Goal: Task Accomplishment & Management: Complete application form

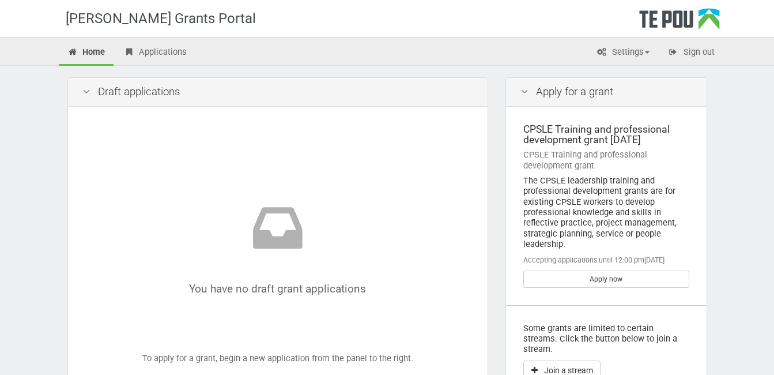
click at [598, 202] on div "The CPSLE leadership training and professional development grants are for exist…" at bounding box center [606, 212] width 166 height 74
click at [608, 274] on link "Apply now" at bounding box center [606, 278] width 166 height 17
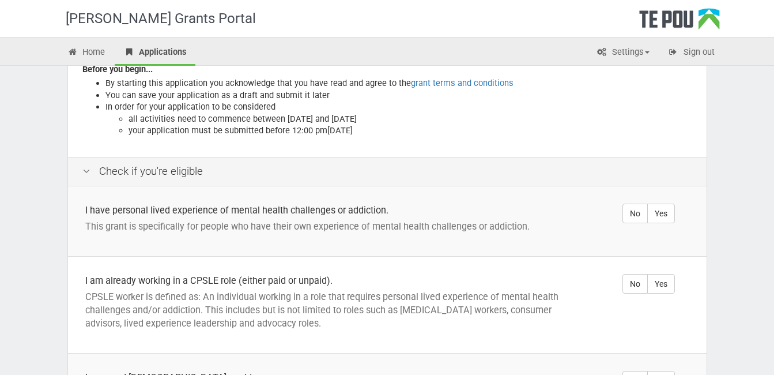
scroll to position [162, 0]
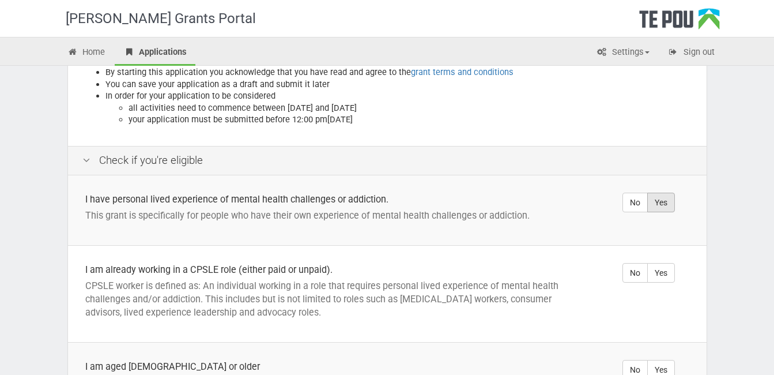
click at [656, 193] on label "Yes" at bounding box center [661, 203] width 28 height 20
radio input "true"
click at [660, 263] on label "Yes" at bounding box center [661, 273] width 28 height 20
radio input "true"
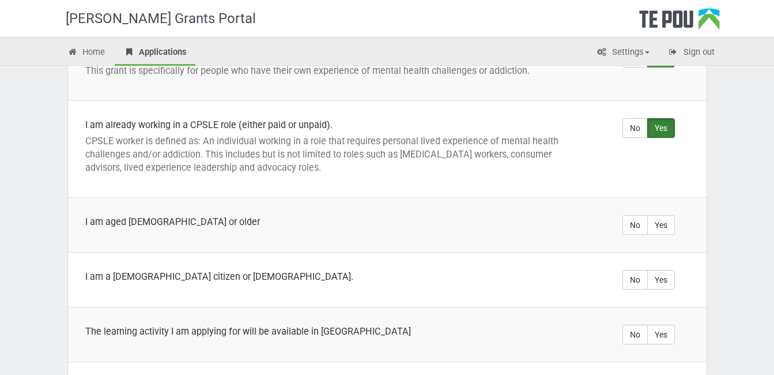
scroll to position [310, 0]
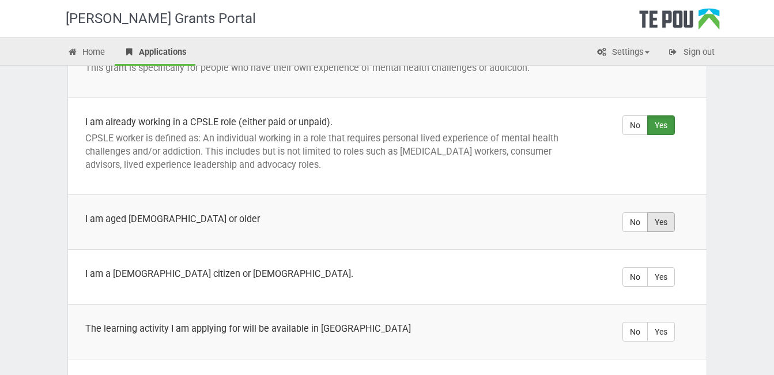
click at [669, 212] on label "Yes" at bounding box center [661, 222] width 28 height 20
radio input "true"
click at [665, 267] on label "Yes" at bounding box center [661, 277] width 28 height 20
radio input "true"
click at [662, 322] on label "Yes" at bounding box center [661, 332] width 28 height 20
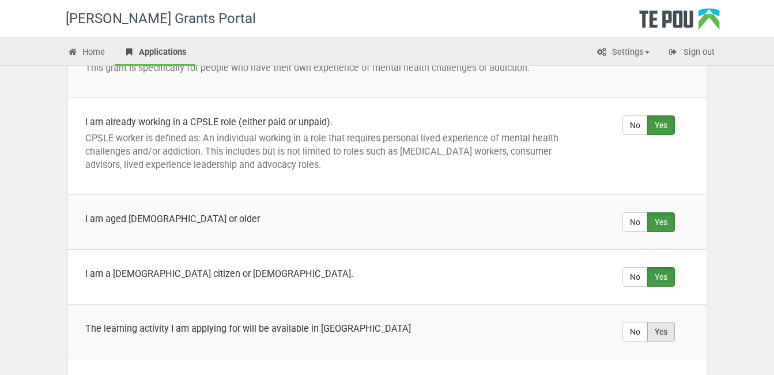
radio input "true"
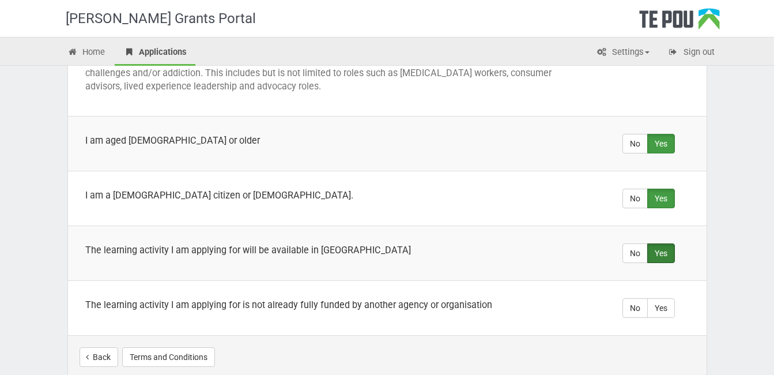
scroll to position [440, 0]
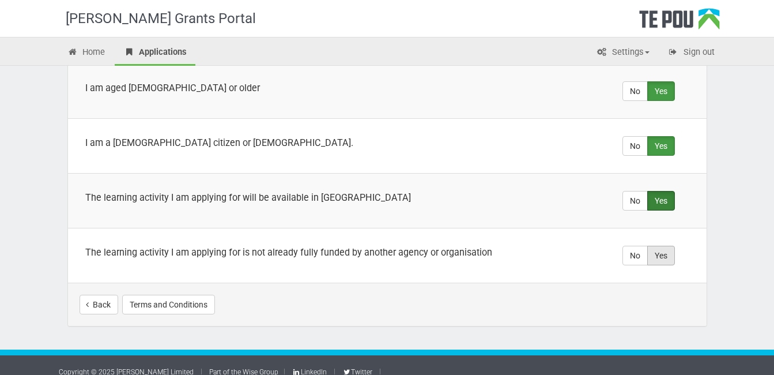
click at [671, 246] on label "Yes" at bounding box center [661, 256] width 28 height 20
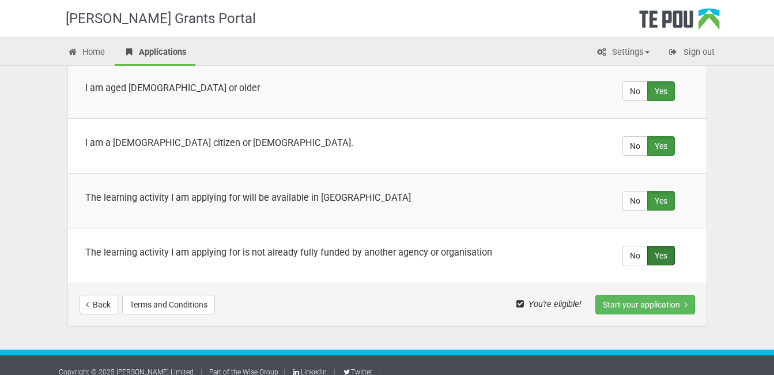
radio input "true"
click at [651, 295] on button "Start your application" at bounding box center [646, 305] width 100 height 20
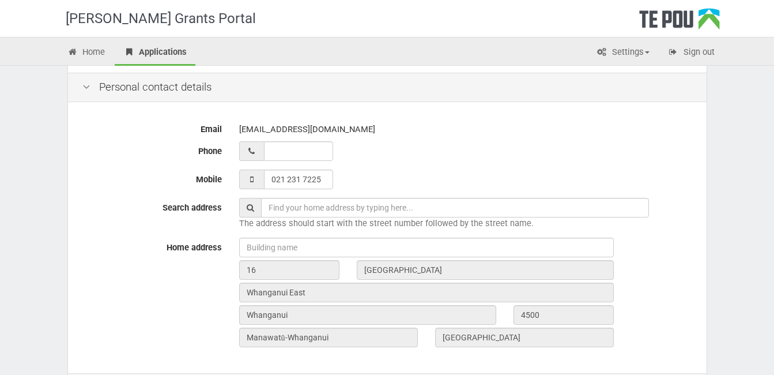
scroll to position [239, 0]
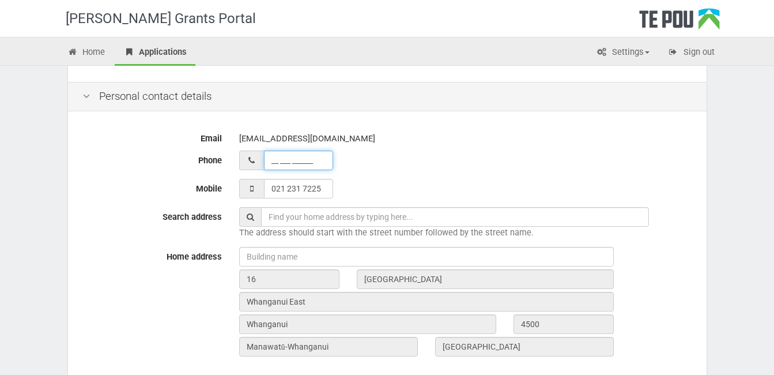
click at [277, 164] on input "__ ___ ______" at bounding box center [298, 160] width 69 height 20
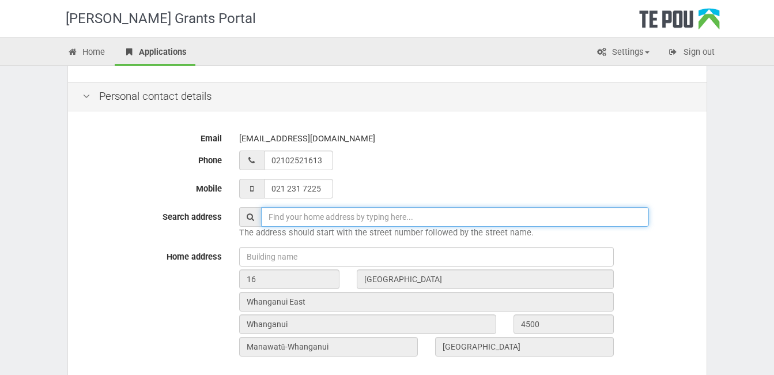
type input "02 102 521613"
type input "16 Clapham place"
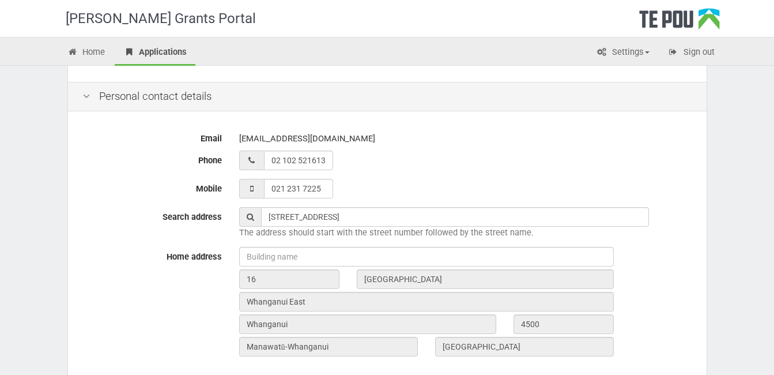
click at [511, 175] on div "Email missranajoy@gmail.com Phone 02 102 521613 Mobile 021 231 7225 Search addr…" at bounding box center [387, 248] width 639 height 268
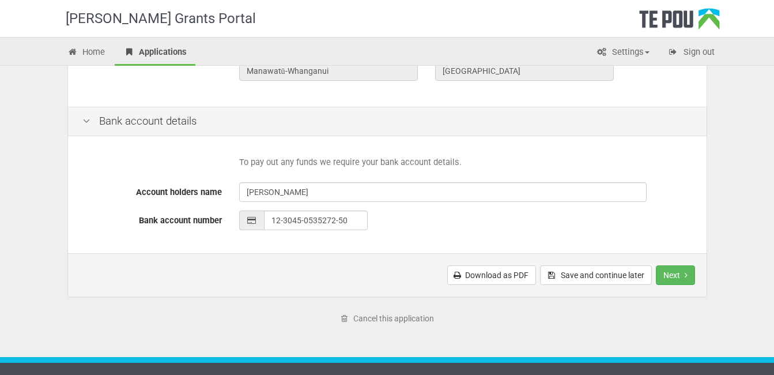
scroll to position [521, 0]
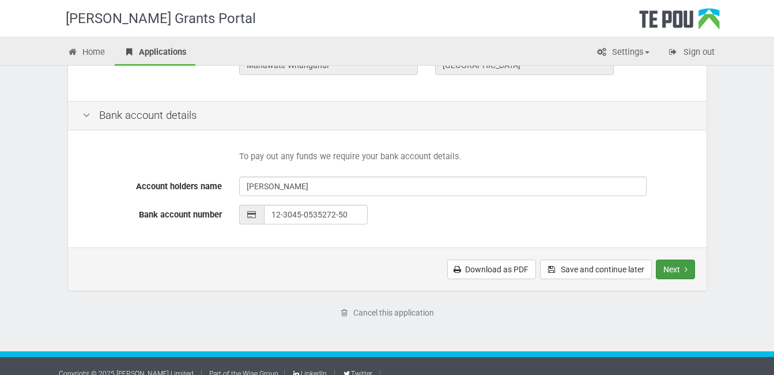
click at [690, 266] on button "Next" at bounding box center [675, 269] width 39 height 20
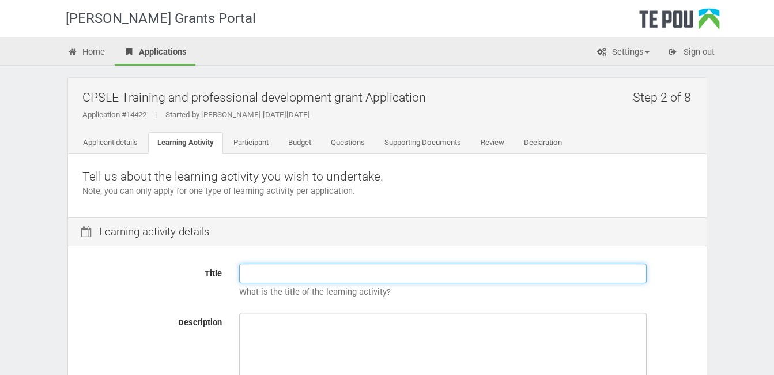
click at [254, 274] on input "Title" at bounding box center [443, 273] width 408 height 20
paste input "Leadership Development Training"
type input "Leadership Development Training"
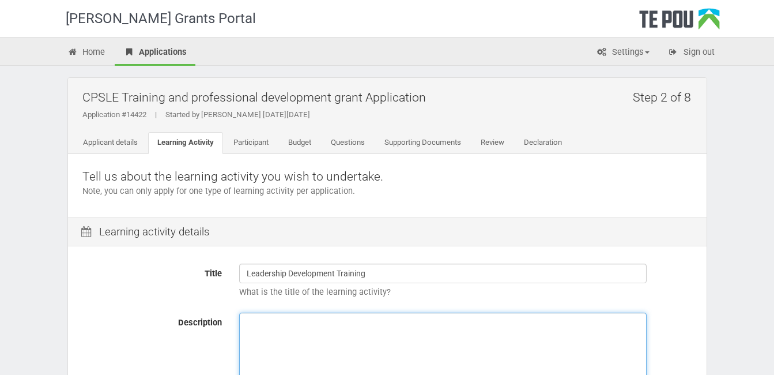
click at [270, 314] on textarea "Description" at bounding box center [443, 355] width 408 height 86
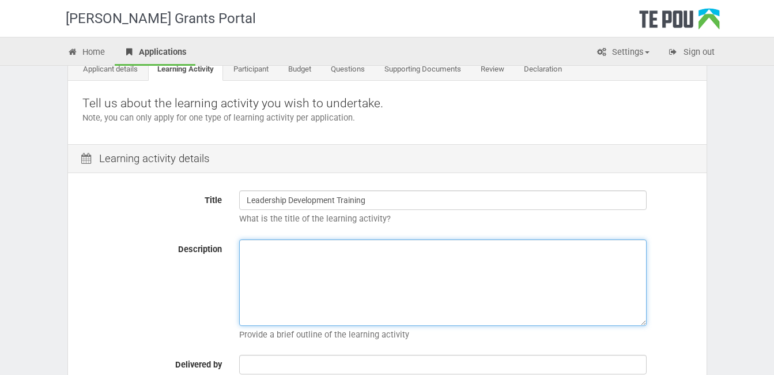
scroll to position [66, 0]
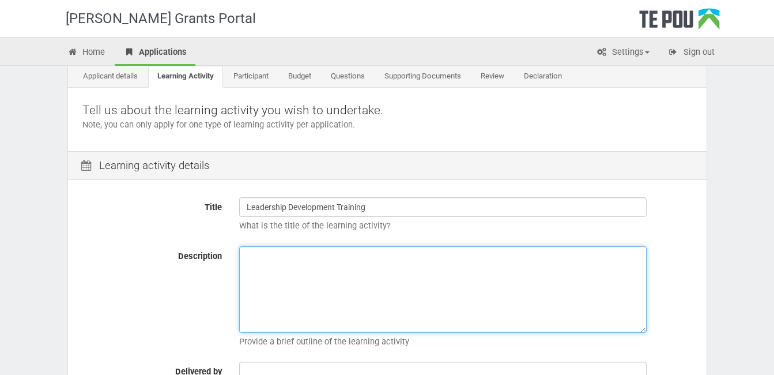
paste textarea "The PD Training (PDT) Leadership Development Training course in New Zealand is …"
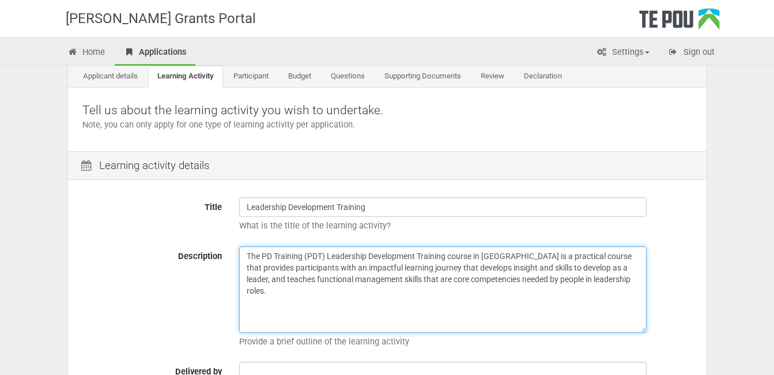
paste textarea "In this dynamic, 2-day professional development program, you'll learn how to be…"
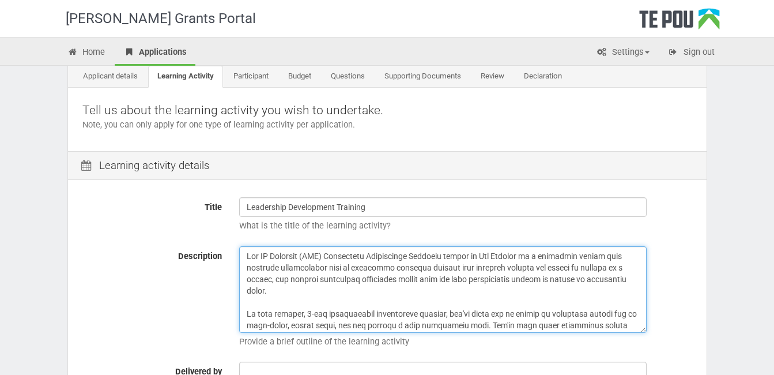
scroll to position [67, 0]
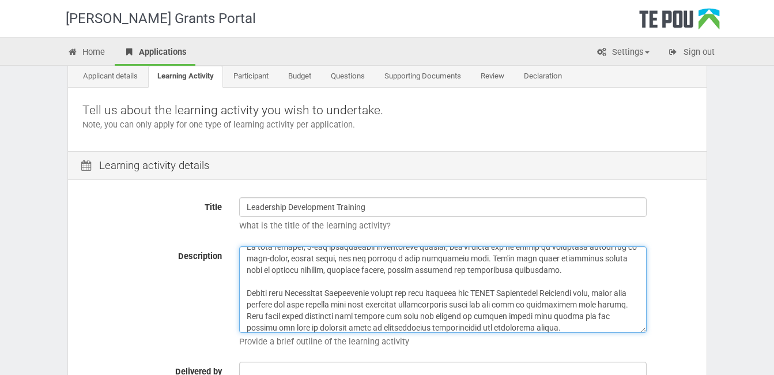
click at [416, 292] on textarea "Description" at bounding box center [443, 289] width 408 height 86
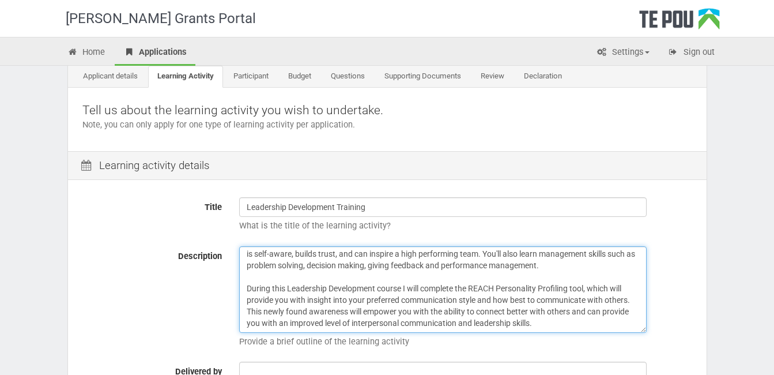
click at [287, 299] on textarea "Description" at bounding box center [443, 289] width 408 height 86
click at [413, 311] on textarea "The PD Training (PDT) Leadership Development Training course in New Zealand is …" at bounding box center [443, 289] width 408 height 86
click at [258, 320] on textarea "The PD Training (PDT) Leadership Development Training course in New Zealand is …" at bounding box center [443, 289] width 408 height 86
click at [519, 253] on textarea "The PD Training (PDT) Leadership Development Training course in New Zealand is …" at bounding box center [443, 289] width 408 height 86
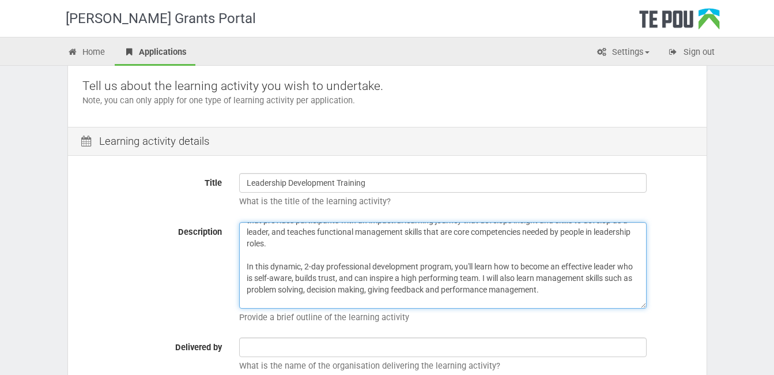
scroll to position [18, 0]
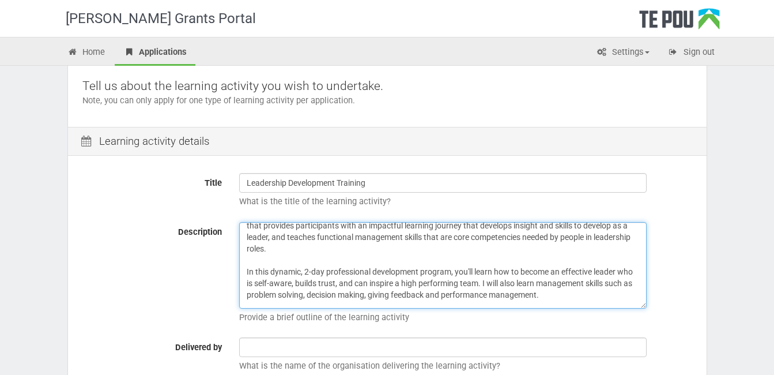
click at [473, 269] on textarea "The PD Training (PDT) Leadership Development Training course in New Zealand is …" at bounding box center [443, 265] width 408 height 86
type textarea "The PD Training (PDT) Leadership Development Training course in [GEOGRAPHIC_DAT…"
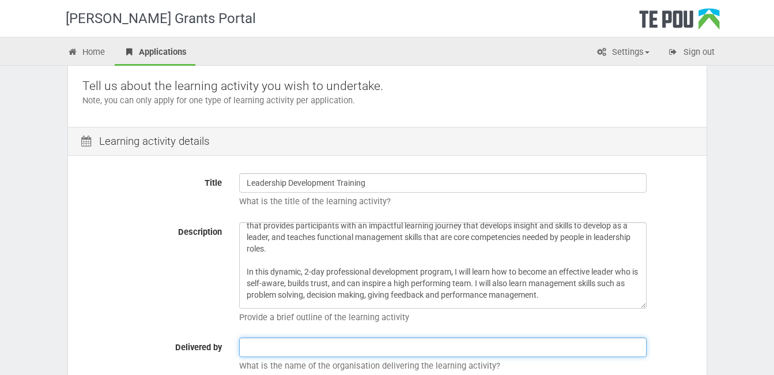
click at [319, 351] on input "text" at bounding box center [443, 347] width 408 height 20
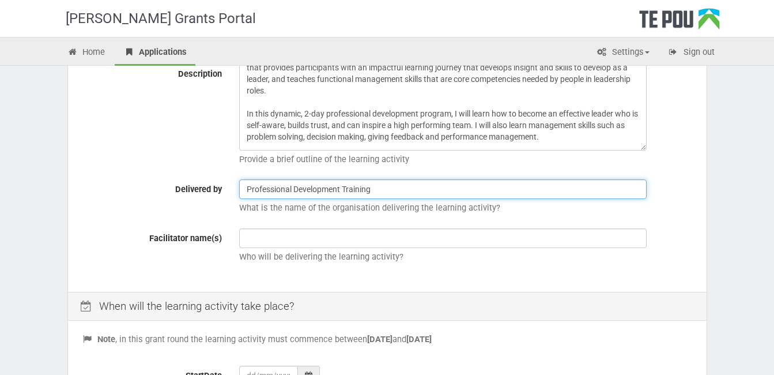
scroll to position [250, 0]
type input "Professional Development Training"
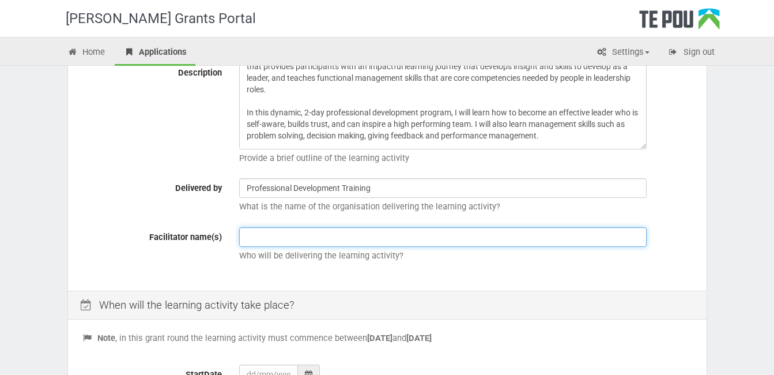
click at [275, 235] on input "text" at bounding box center [443, 237] width 408 height 20
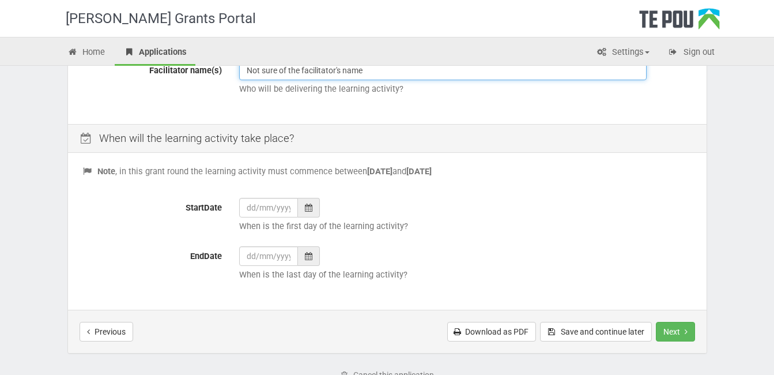
scroll to position [418, 0]
type input "Not sure of the facilitator's name"
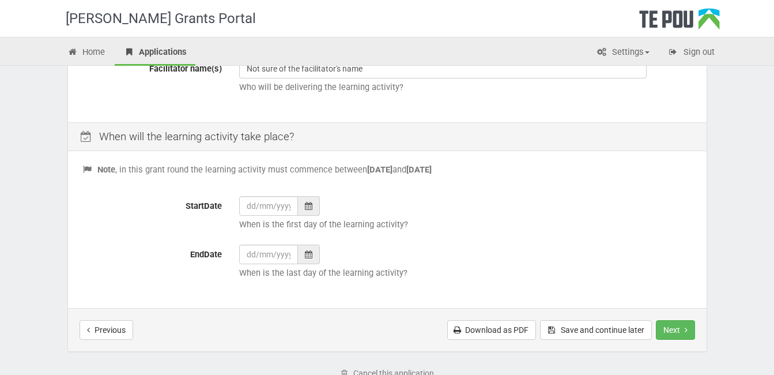
click at [312, 208] on div at bounding box center [309, 206] width 22 height 20
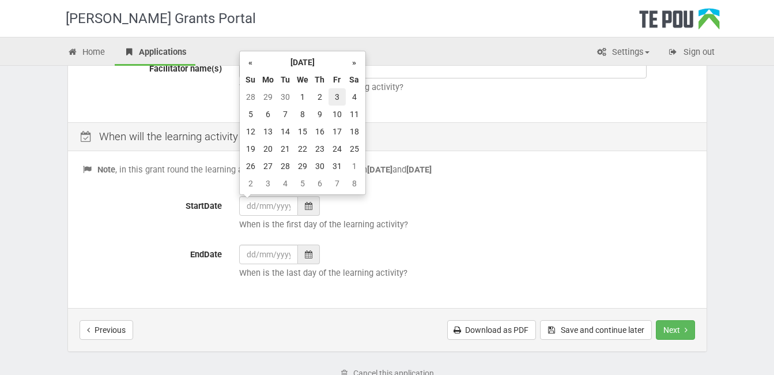
click at [336, 99] on td "3" at bounding box center [337, 96] width 17 height 17
type input "03/10/2025"
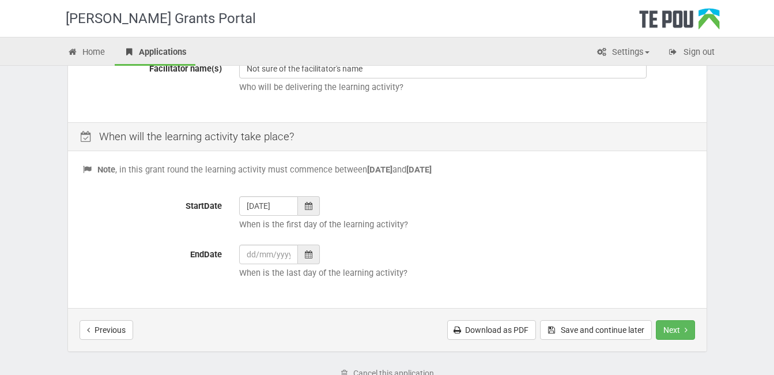
click at [303, 254] on div at bounding box center [309, 254] width 22 height 20
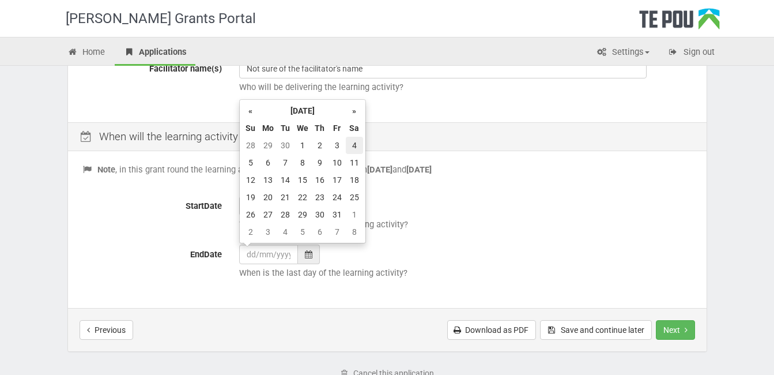
click at [353, 144] on td "4" at bounding box center [354, 145] width 17 height 17
type input "04/10/2025"
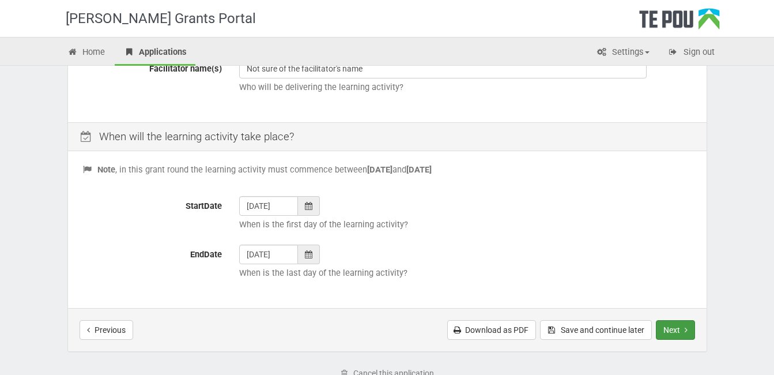
click at [683, 329] on button "Next" at bounding box center [675, 330] width 39 height 20
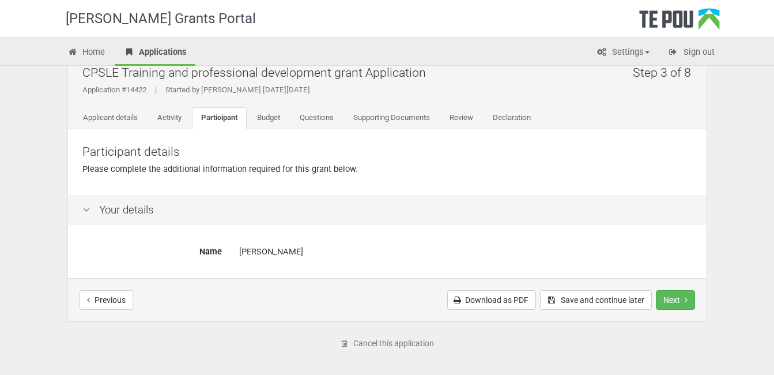
scroll to position [24, 0]
click at [177, 120] on link "Activity" at bounding box center [169, 119] width 43 height 22
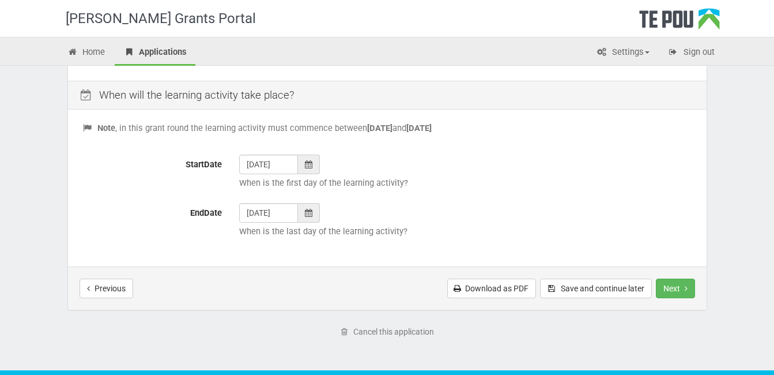
scroll to position [466, 0]
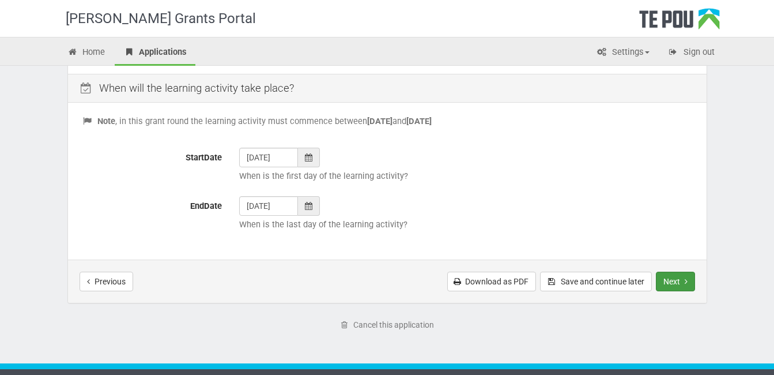
click at [674, 278] on button "Next" at bounding box center [675, 282] width 39 height 20
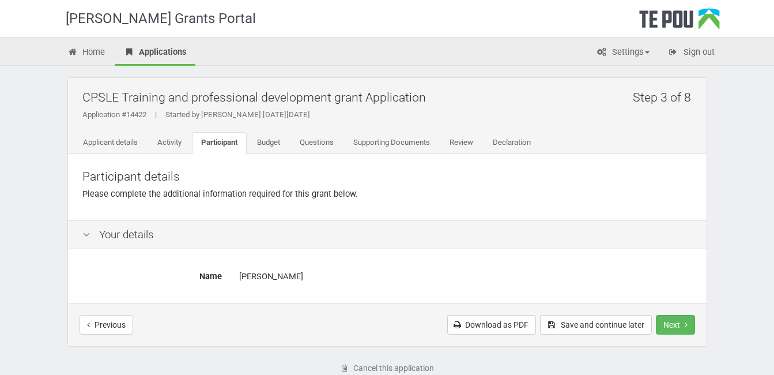
click at [271, 277] on div "[PERSON_NAME]" at bounding box center [465, 276] width 453 height 20
click at [282, 276] on div "[PERSON_NAME]" at bounding box center [465, 276] width 453 height 20
click at [126, 235] on div "Your details" at bounding box center [387, 234] width 639 height 29
click at [280, 277] on div "[PERSON_NAME]" at bounding box center [465, 276] width 453 height 20
click at [213, 277] on label "Name" at bounding box center [152, 274] width 157 height 16
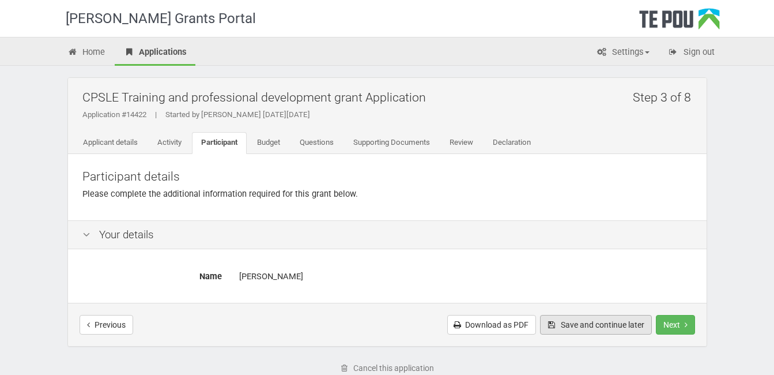
click at [578, 323] on button "Save and continue later" at bounding box center [596, 325] width 112 height 20
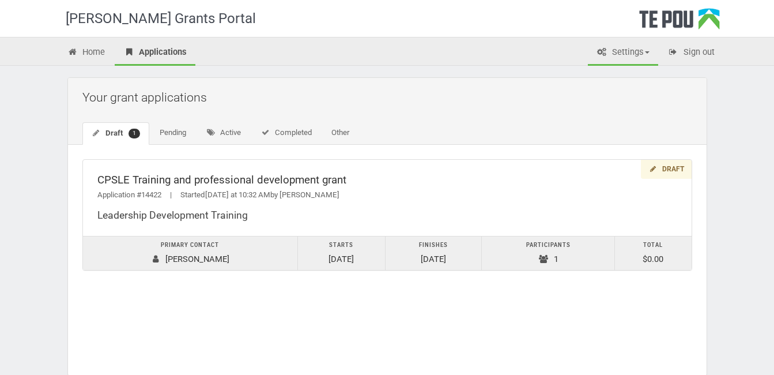
click at [616, 48] on link "Settings" at bounding box center [623, 52] width 70 height 25
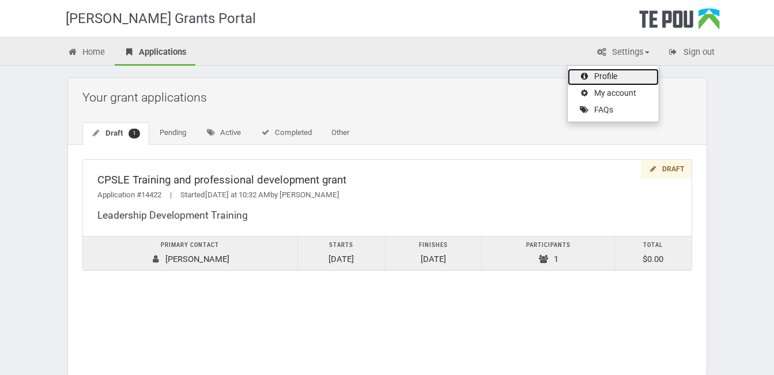
click at [608, 76] on link "Profile" at bounding box center [613, 77] width 91 height 17
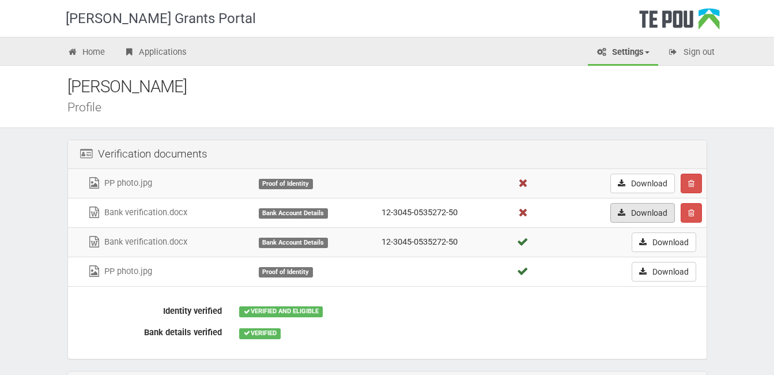
click at [655, 214] on link "Download" at bounding box center [643, 213] width 65 height 20
click at [143, 56] on link "Applications" at bounding box center [155, 52] width 81 height 25
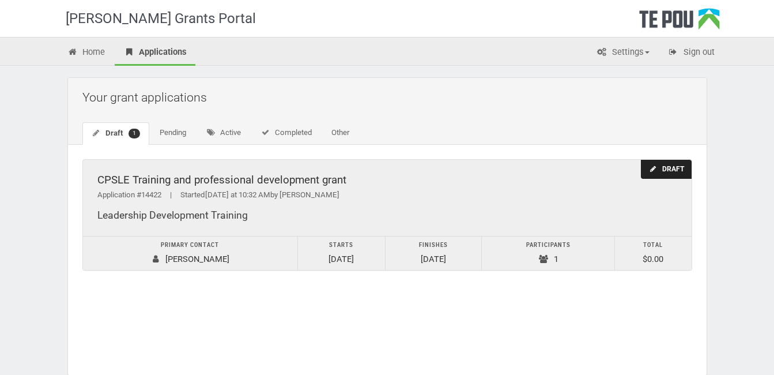
click at [349, 246] on div "Starts" at bounding box center [342, 245] width 76 height 12
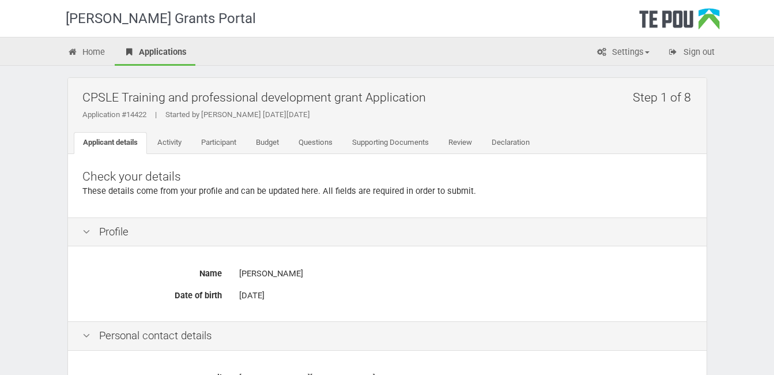
drag, startPoint x: 777, startPoint y: 114, endPoint x: 592, endPoint y: 233, distance: 220.2
click at [592, 233] on div "Profile" at bounding box center [387, 231] width 639 height 29
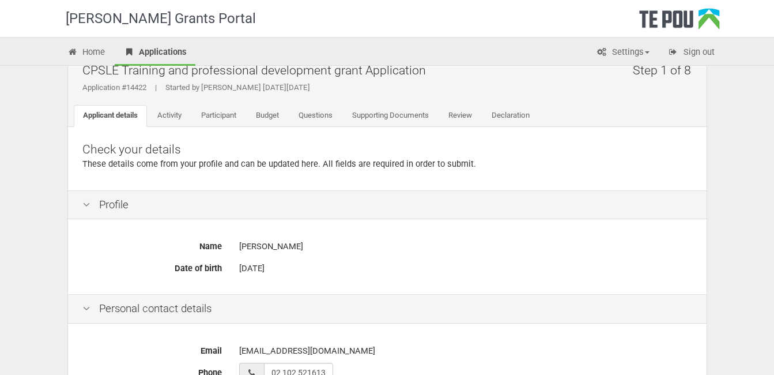
scroll to position [22, 0]
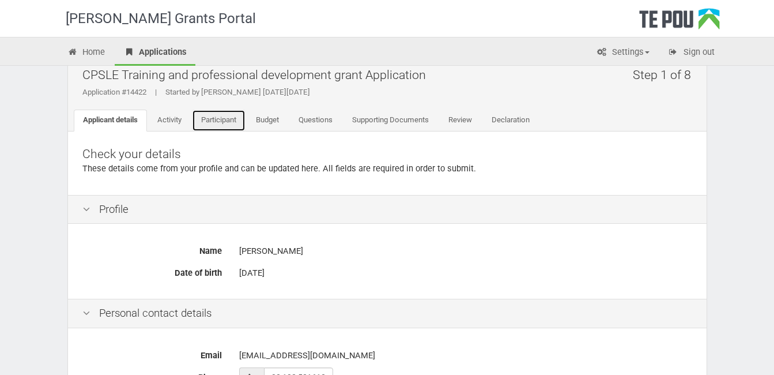
click at [225, 117] on link "Participant" at bounding box center [219, 121] width 54 height 22
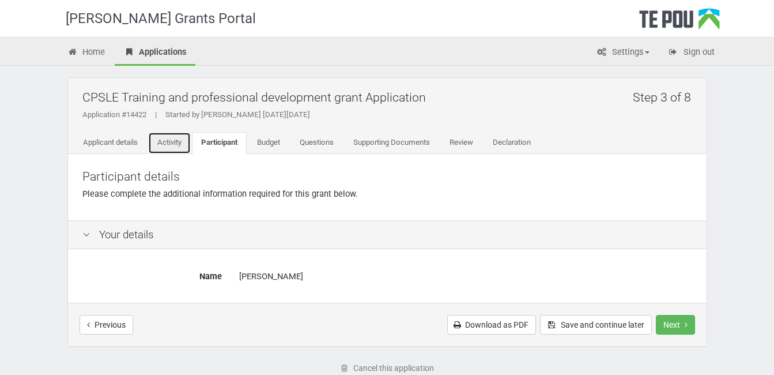
click at [169, 140] on link "Activity" at bounding box center [169, 143] width 43 height 22
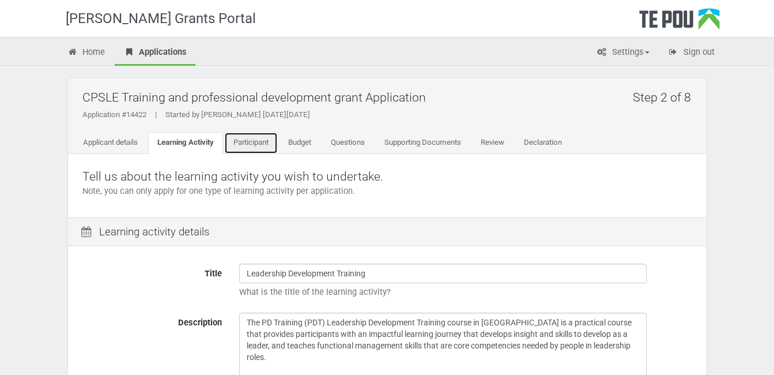
click at [247, 145] on link "Participant" at bounding box center [251, 143] width 54 height 22
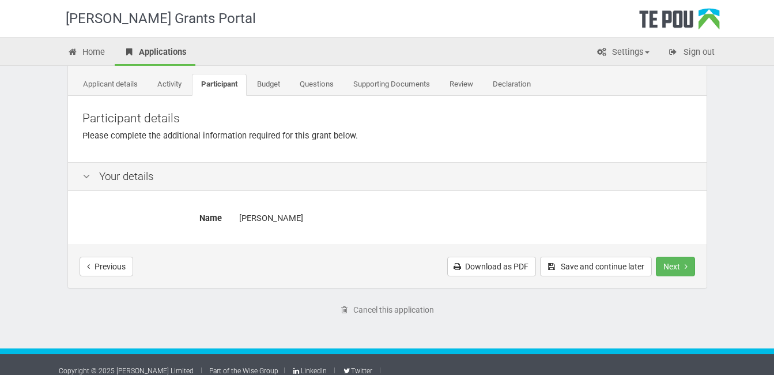
scroll to position [63, 0]
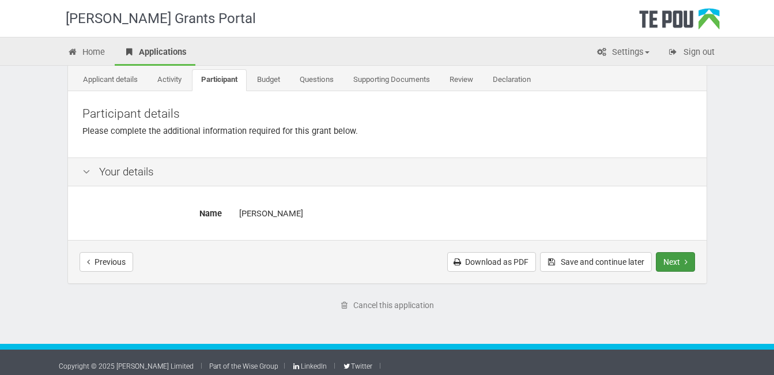
click at [673, 260] on button "Next" at bounding box center [675, 262] width 39 height 20
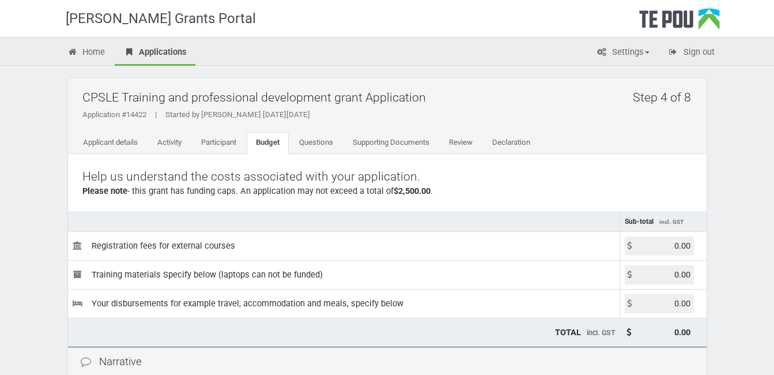
click at [677, 252] on input "0.00" at bounding box center [659, 245] width 69 height 19
click at [690, 244] on input "0.00" at bounding box center [659, 245] width 69 height 19
click at [659, 242] on input "0.00" at bounding box center [659, 245] width 69 height 19
type input "1500.00"
type input "1,500.00"
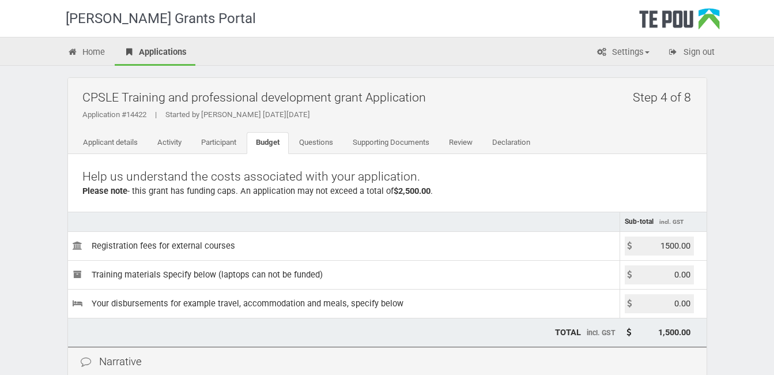
click at [677, 274] on input "0.00" at bounding box center [659, 274] width 69 height 19
click at [679, 305] on input "0.00" at bounding box center [659, 303] width 69 height 19
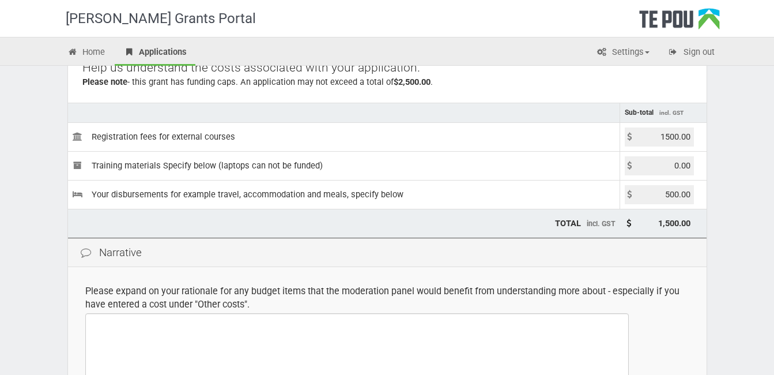
scroll to position [116, 0]
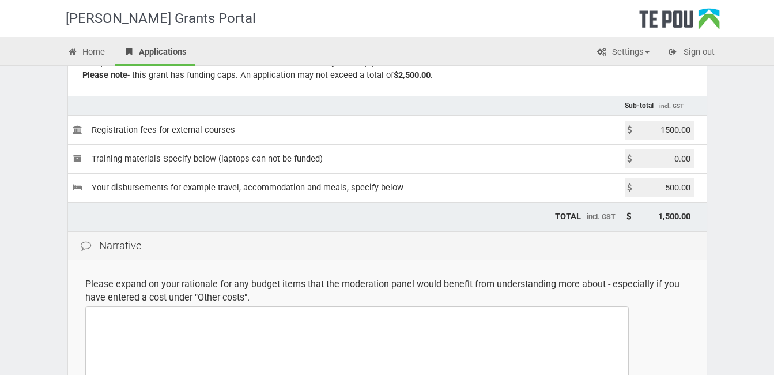
type input "500.00"
type input "2,000.00"
click at [698, 185] on td "500.00" at bounding box center [663, 187] width 86 height 29
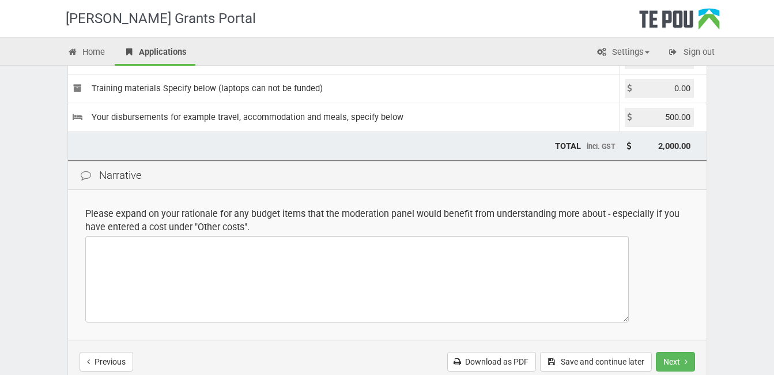
scroll to position [190, 0]
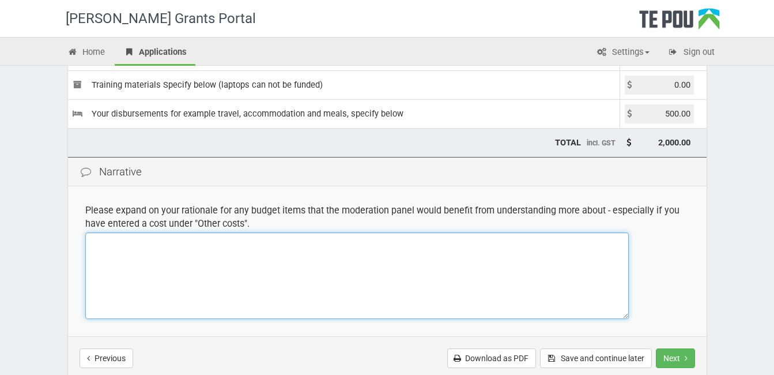
click at [121, 247] on textarea at bounding box center [357, 275] width 544 height 86
click at [190, 242] on textarea "Travel between Wellington" at bounding box center [357, 275] width 544 height 86
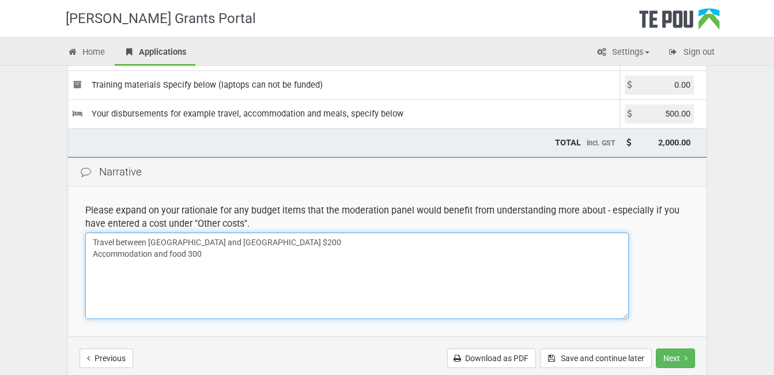
click at [185, 255] on textarea "Travel between Wellington and Whanganui $200 Accommodation and food 300" at bounding box center [357, 275] width 544 height 86
click at [224, 248] on textarea "Travel between Wellington and Whanganui $200 Accommodation and food 2x nights 3…" at bounding box center [357, 275] width 544 height 86
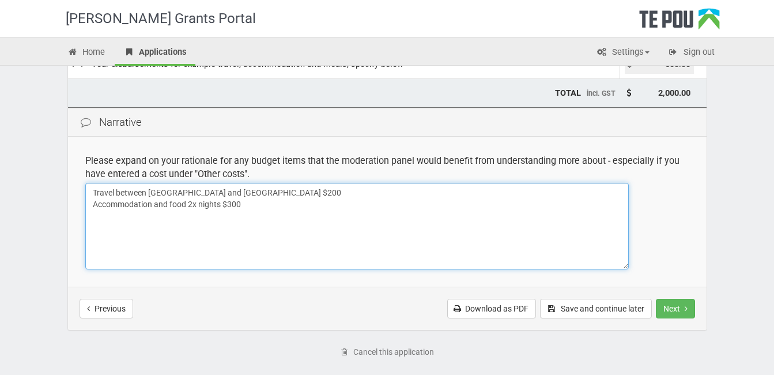
scroll to position [240, 0]
type textarea "Travel between Wellington and Whanganui $200 Accommodation and food 2x nights $…"
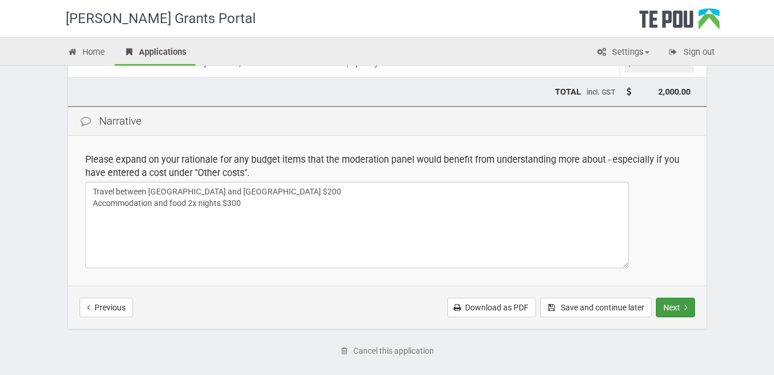
click at [686, 307] on icon "Next step" at bounding box center [686, 307] width 3 height 8
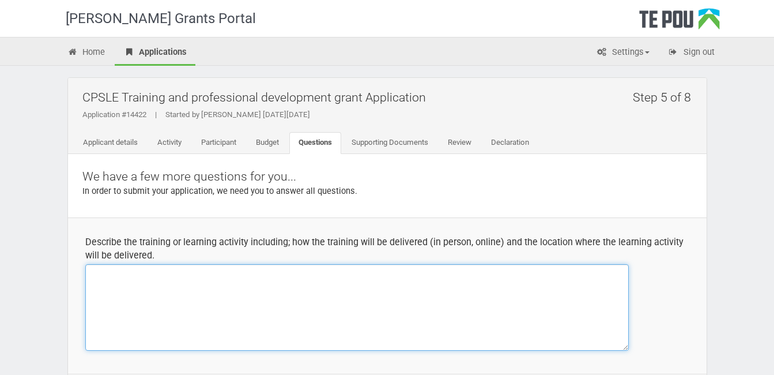
paste textarea "Wellington 2-day course ACE Training, [STREET_ADDRESS]"
click at [91, 295] on textarea "Wellington 2-day course ACE Training, Level 1, 89 The Terrace, Wellington Centr…" at bounding box center [357, 307] width 544 height 86
click at [91, 284] on textarea "Wellington 2-day course ACE Training, Level 1, 89 The Terrace, Wellington Centr…" at bounding box center [357, 307] width 544 height 86
click at [86, 271] on textarea "Wellington 2-day course ACE Training, Level 1, 89 The Terrace, Wellington Centr…" at bounding box center [357, 307] width 544 height 86
click at [93, 302] on textarea "Wellington 2-day course ACE Training, Level 1, 89 The Terrace, Wellington Centr…" at bounding box center [357, 307] width 544 height 86
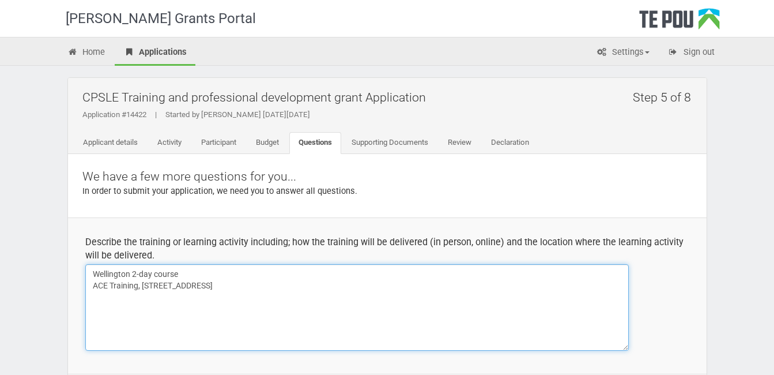
click at [416, 282] on textarea "Wellington 2-day course ACE Training, Level 1, 89 The Terrace, Wellington Centr…" at bounding box center [357, 307] width 544 height 86
click at [341, 306] on textarea "Wellington 2-day course ACE Training, Level 1, 89 The Terrace, Wellington Centr…" at bounding box center [357, 307] width 544 height 86
click at [337, 306] on textarea "Wellington 2-day course ACE Training, Level 1, 89 The Terrace, Wellington Centr…" at bounding box center [357, 307] width 544 height 86
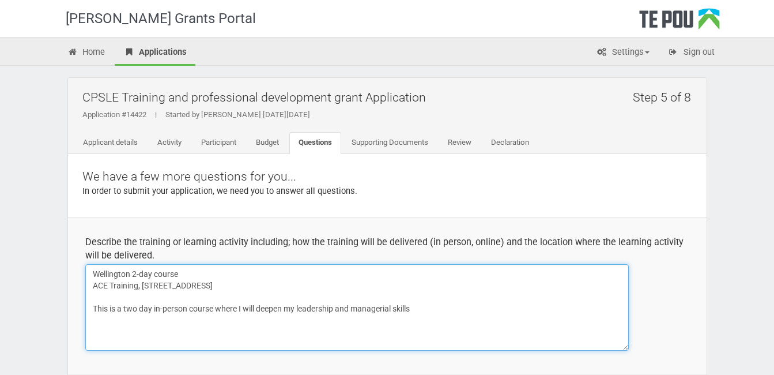
click at [423, 303] on textarea "Wellington 2-day course ACE Training, Level 1, 89 The Terrace, Wellington Centr…" at bounding box center [357, 307] width 544 height 86
paste textarea "Topic 1 Getting Started Expectations Defining Leadership and Influence Activity…"
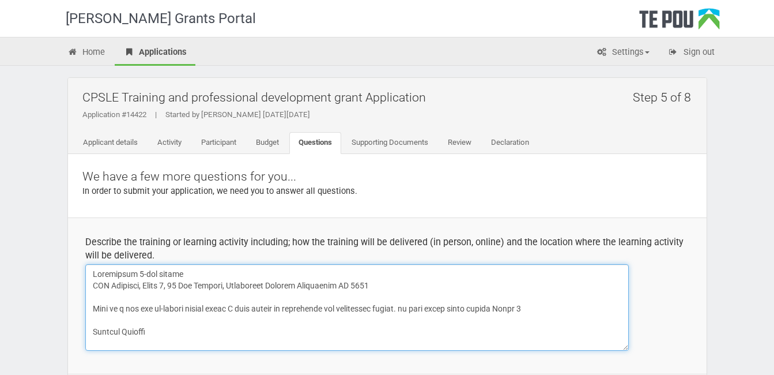
click at [506, 307] on textarea at bounding box center [357, 307] width 544 height 86
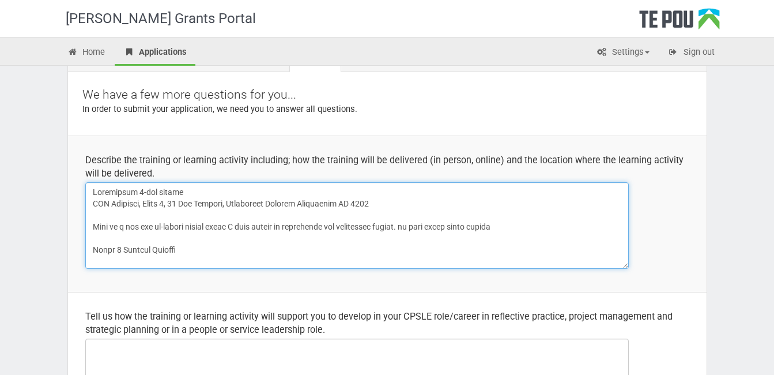
scroll to position [138, 0]
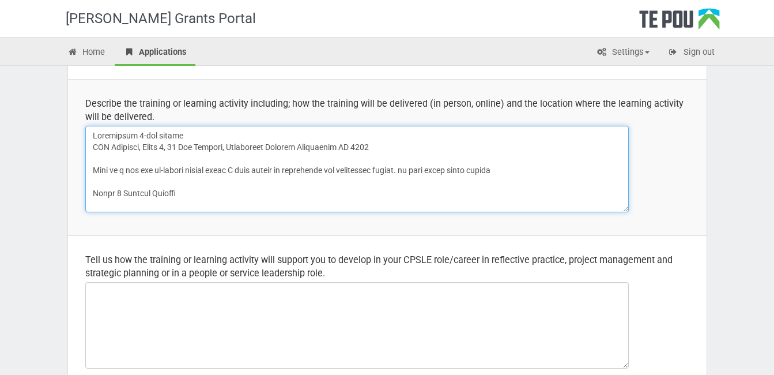
click at [627, 206] on textarea at bounding box center [357, 169] width 544 height 86
drag, startPoint x: 627, startPoint y: 206, endPoint x: 654, endPoint y: 225, distance: 33.1
click at [654, 225] on td "Describe the training or learning activity including; how the training will be …" at bounding box center [387, 157] width 639 height 156
drag, startPoint x: 627, startPoint y: 208, endPoint x: 660, endPoint y: 220, distance: 35.0
click at [660, 220] on td "Describe the training or learning activity including; how the training will be …" at bounding box center [387, 157] width 639 height 156
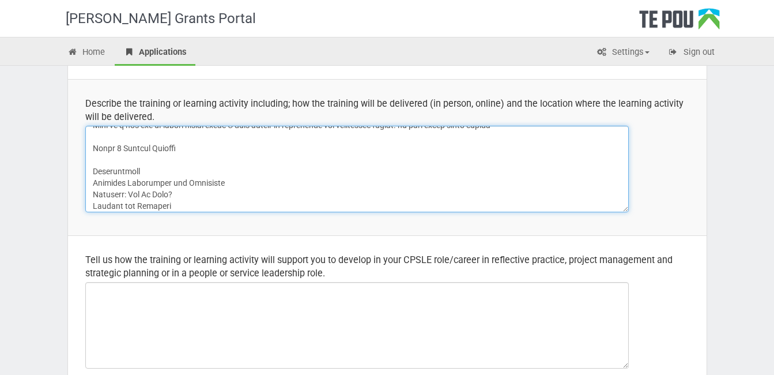
scroll to position [46, 0]
click at [88, 167] on textarea at bounding box center [357, 169] width 544 height 86
click at [92, 171] on textarea at bounding box center [357, 169] width 544 height 86
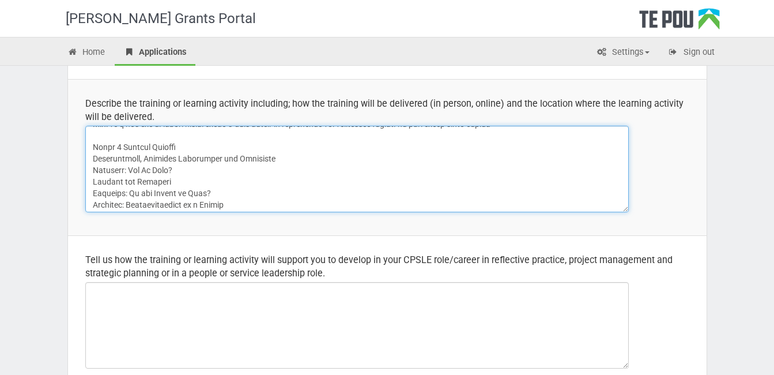
click at [92, 174] on textarea at bounding box center [357, 169] width 544 height 86
click at [91, 170] on textarea at bounding box center [357, 169] width 544 height 86
click at [89, 169] on textarea at bounding box center [357, 169] width 544 height 86
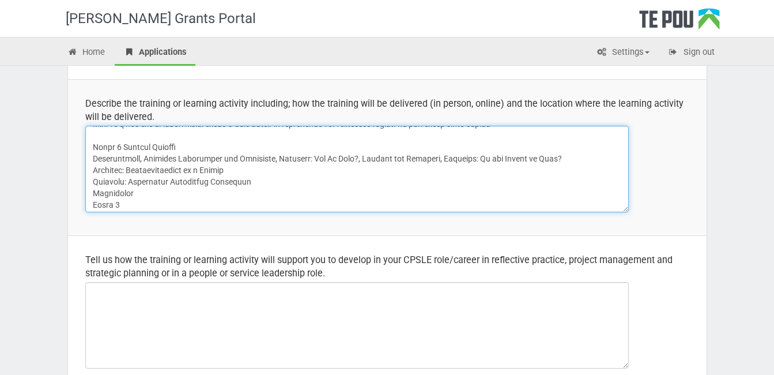
click at [89, 171] on textarea at bounding box center [357, 169] width 544 height 86
click at [91, 182] on textarea at bounding box center [357, 169] width 544 height 86
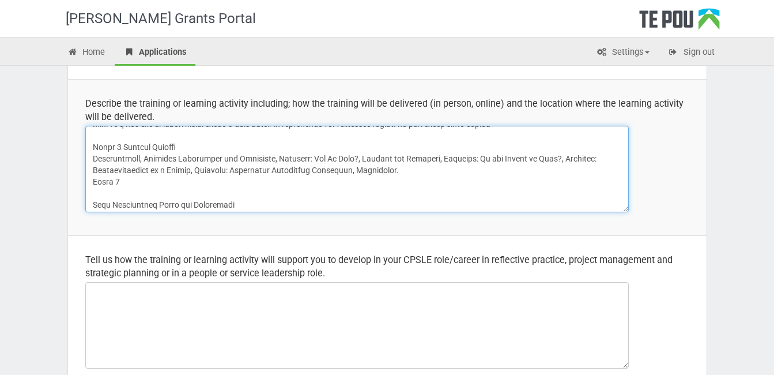
click at [91, 182] on textarea at bounding box center [357, 169] width 544 height 86
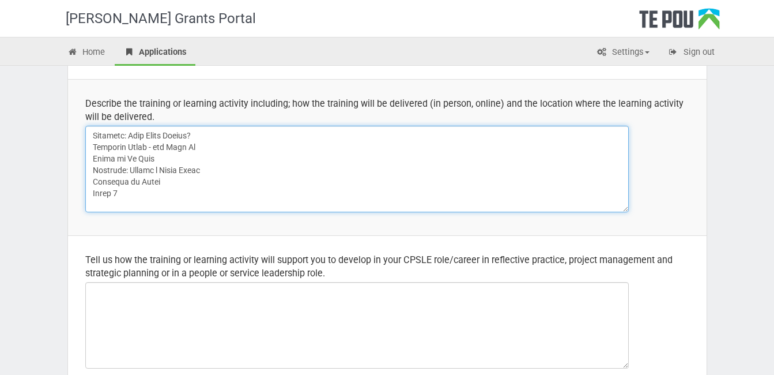
scroll to position [1213, 0]
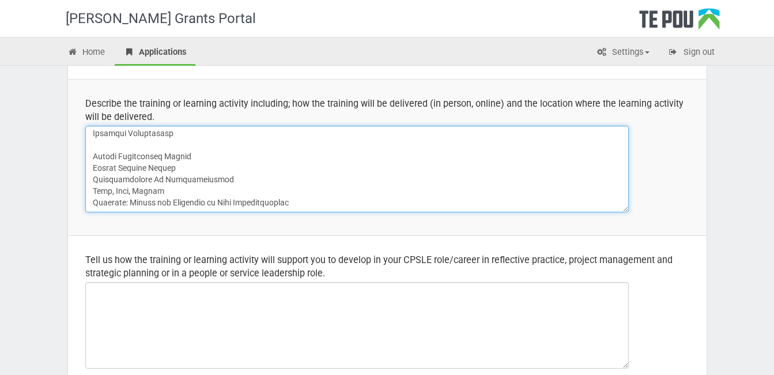
drag, startPoint x: 89, startPoint y: 148, endPoint x: 295, endPoint y: 290, distance: 250.3
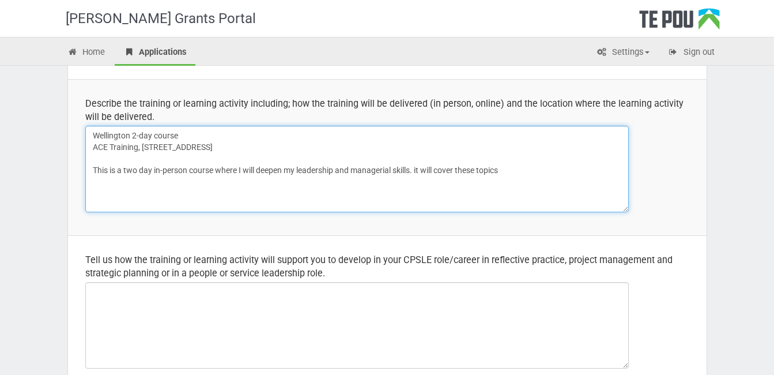
scroll to position [0, 0]
paste textarea "Leadership Training - Day 1 Understand the role of a leader, their traits, how …"
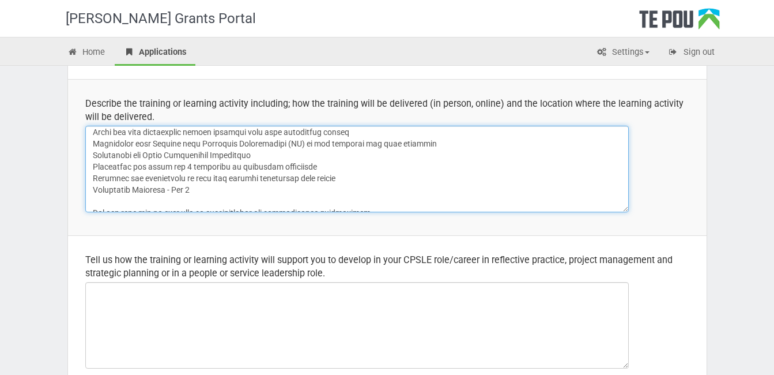
scroll to position [119, 0]
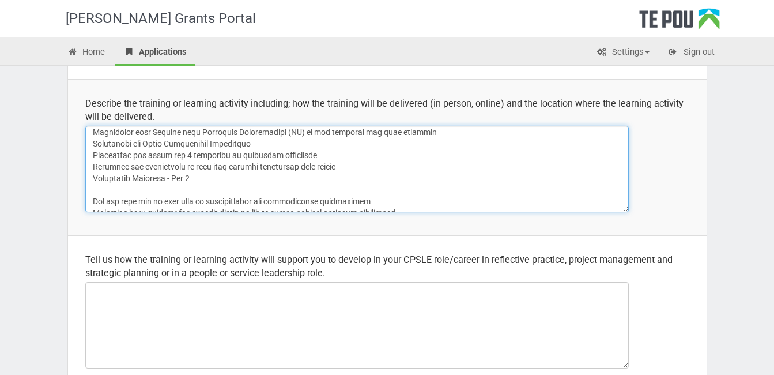
click at [91, 178] on textarea at bounding box center [357, 169] width 544 height 86
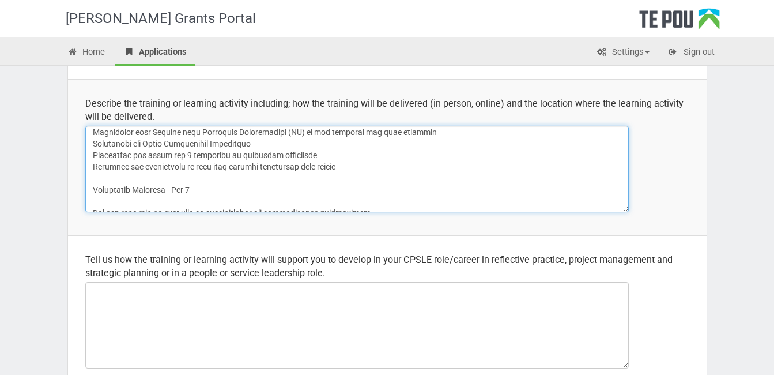
click at [92, 201] on textarea at bounding box center [357, 169] width 544 height 86
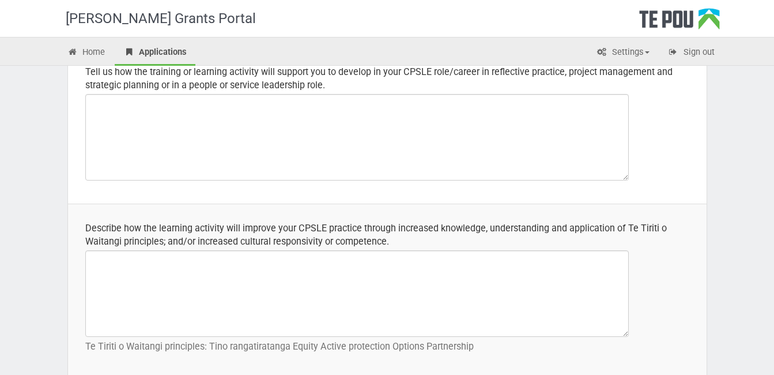
scroll to position [312, 0]
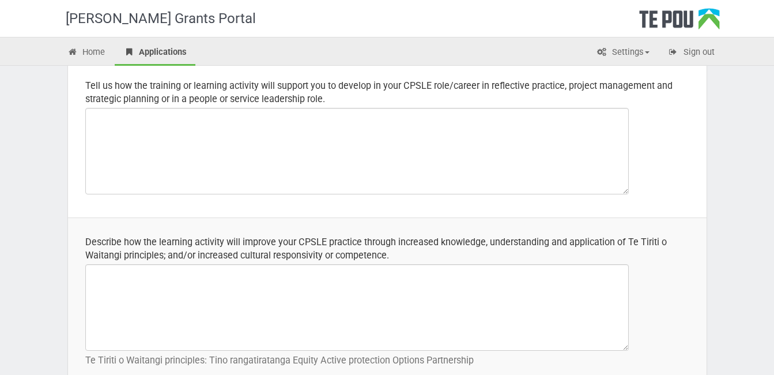
type textarea "Wellington 2-day course ACE Training, Level 1, 89 The Terrace, Wellington Centr…"
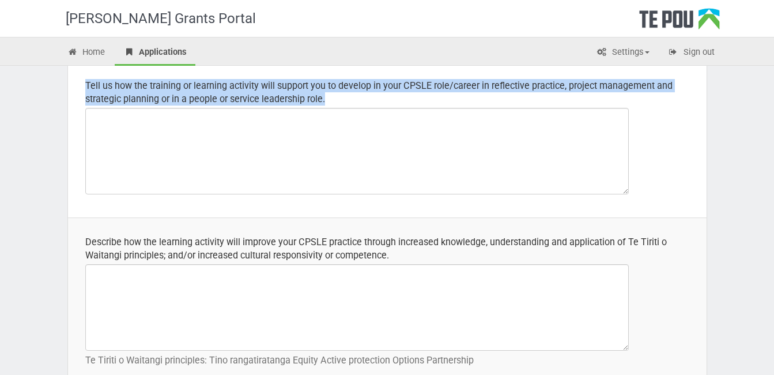
drag, startPoint x: 338, startPoint y: 96, endPoint x: 80, endPoint y: 88, distance: 257.8
click at [80, 88] on td "Tell us how the training or learning activity will support you to develop in yo…" at bounding box center [387, 139] width 639 height 156
copy div "Tell us how the training or learning activity will support you to develop in yo…"
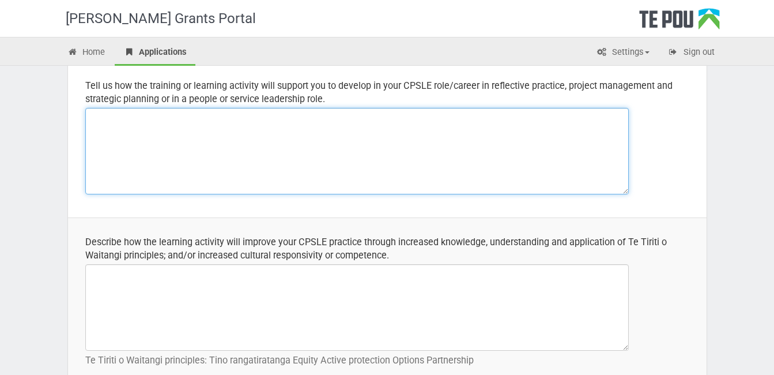
click at [353, 115] on textarea at bounding box center [357, 151] width 544 height 86
paste textarea "As the manager of a peer support and lived experience (LE) advisor organisation…"
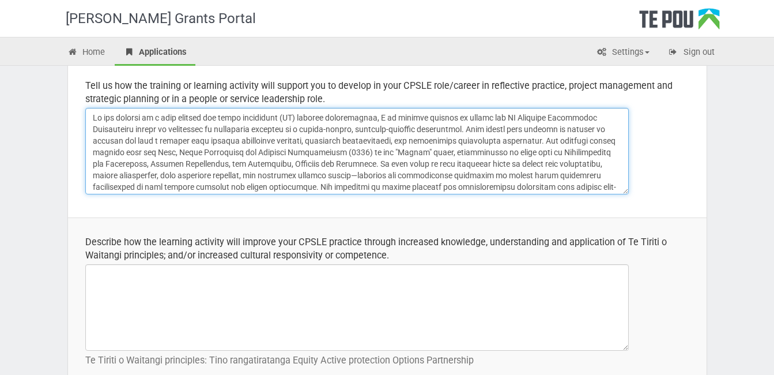
scroll to position [9, 0]
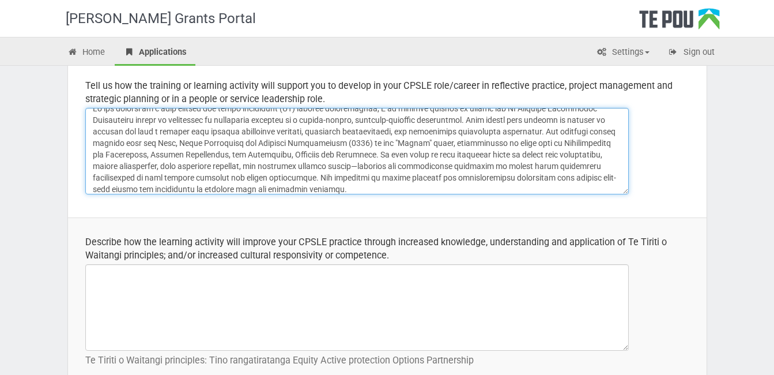
click at [372, 162] on textarea at bounding box center [357, 151] width 544 height 86
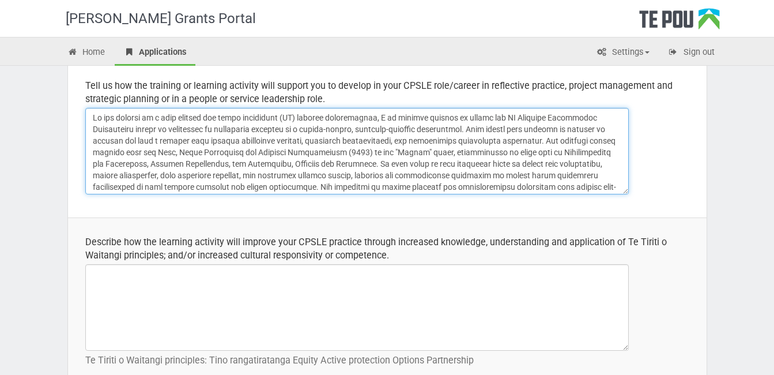
scroll to position [14, 0]
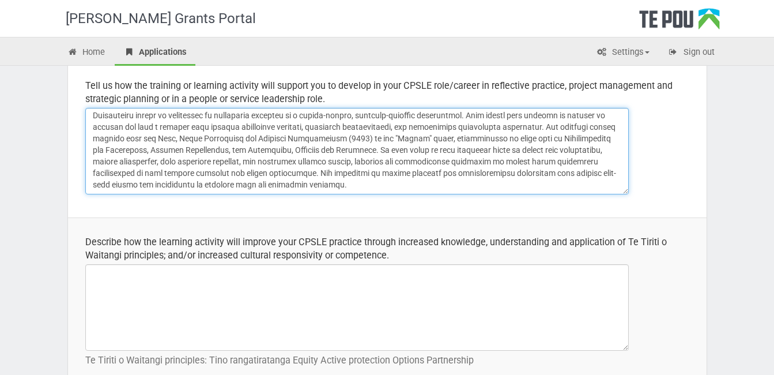
type textarea "As the manager of a peer support and lived experience (LE) advisor organisation…"
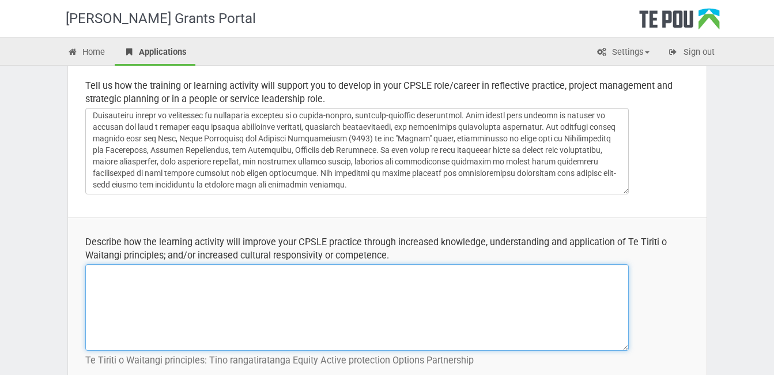
click at [148, 279] on textarea at bounding box center [357, 307] width 544 height 86
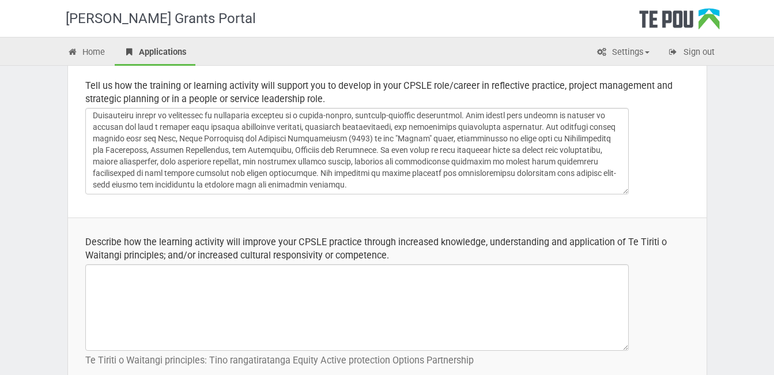
drag, startPoint x: 395, startPoint y: 252, endPoint x: 295, endPoint y: 253, distance: 100.9
drag, startPoint x: 295, startPoint y: 253, endPoint x: 389, endPoint y: 259, distance: 94.8
click at [389, 259] on div "Describe how the learning activity will improve your CPSLE practice through inc…" at bounding box center [387, 248] width 604 height 27
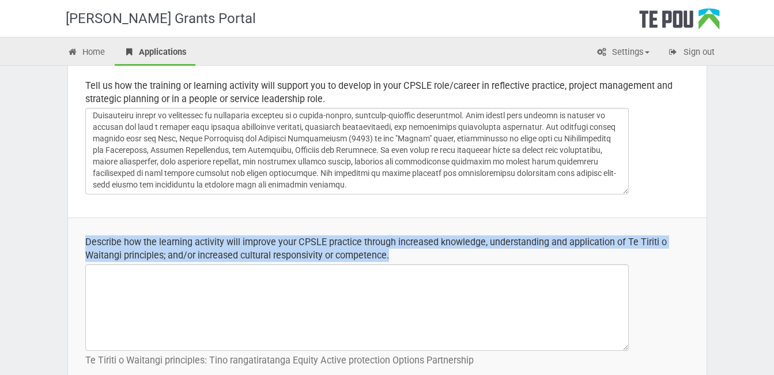
drag, startPoint x: 395, startPoint y: 259, endPoint x: 84, endPoint y: 244, distance: 311.7
click at [84, 244] on td "Describe how the learning activity will improve your CPSLE practice through inc…" at bounding box center [387, 303] width 639 height 172
copy div "Describe how the learning activity will improve your CPSLE practice through inc…"
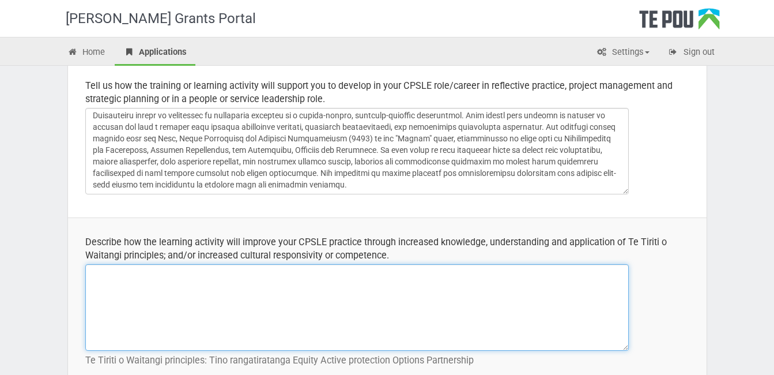
click at [206, 275] on textarea at bounding box center [357, 307] width 544 height 86
paste textarea "Attending the PD Training Leadership Development course will support the deepen…"
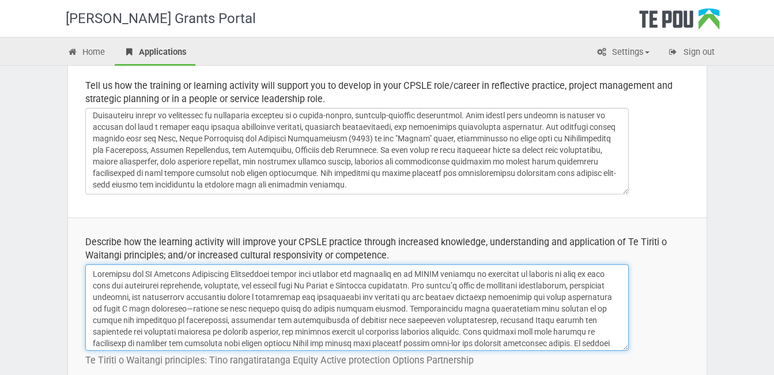
scroll to position [21, 0]
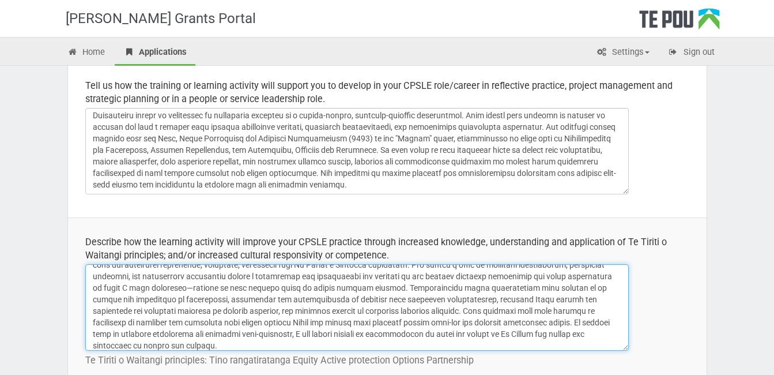
click at [234, 285] on textarea at bounding box center [357, 307] width 544 height 86
click at [236, 287] on textarea at bounding box center [357, 307] width 544 height 86
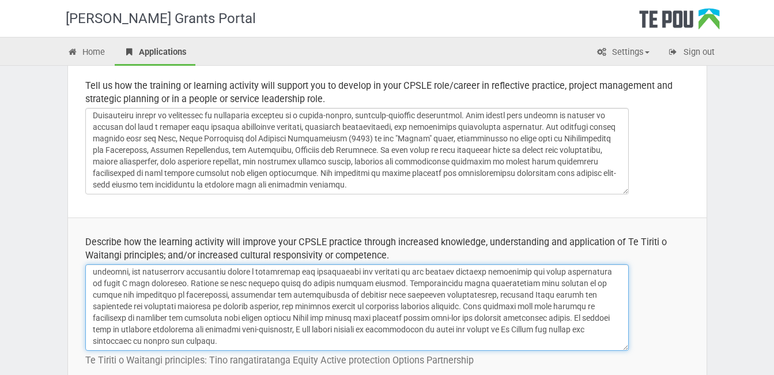
click at [432, 331] on textarea at bounding box center [357, 307] width 544 height 86
click at [469, 340] on textarea at bounding box center [357, 307] width 544 height 86
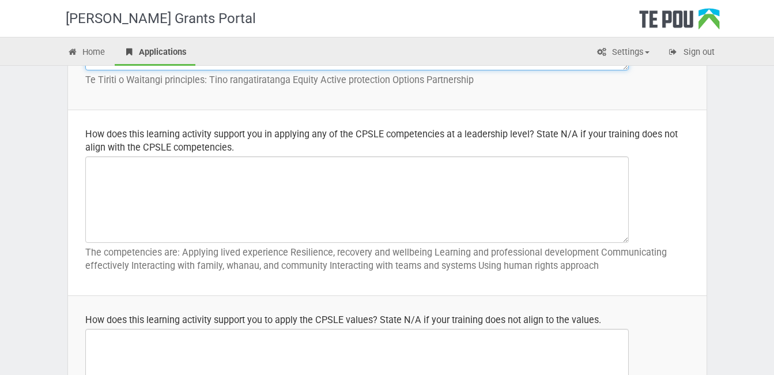
scroll to position [596, 0]
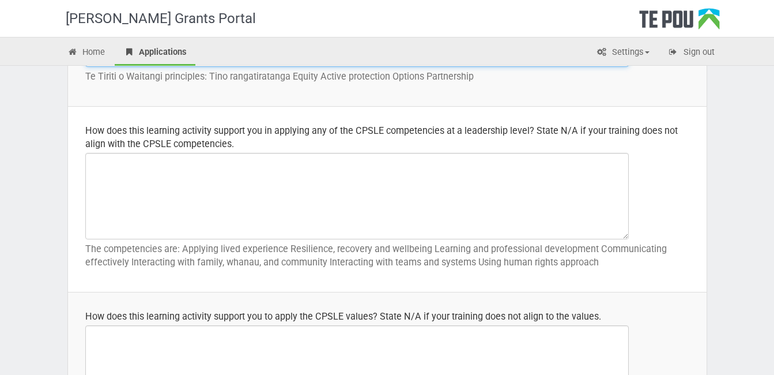
type textarea "Attending the PD Training Leadership Development course will support the deepen…"
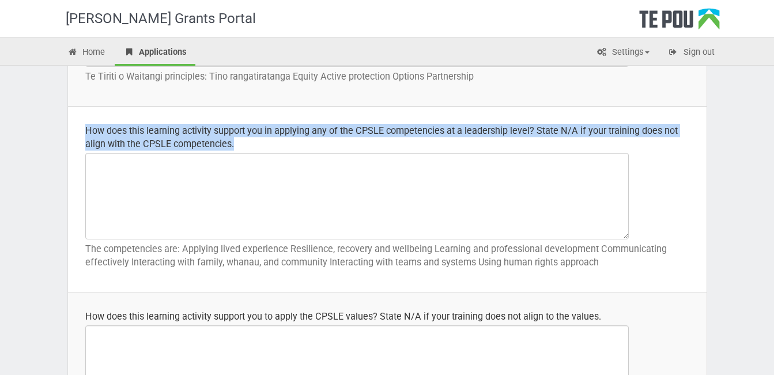
drag, startPoint x: 311, startPoint y: 144, endPoint x: 79, endPoint y: 130, distance: 232.8
click at [79, 130] on td "How does this learning activity support you in applying any of the CPSLE compet…" at bounding box center [387, 200] width 639 height 186
click at [528, 129] on div "How does this learning activity support you in applying any of the CPSLE compet…" at bounding box center [387, 137] width 604 height 27
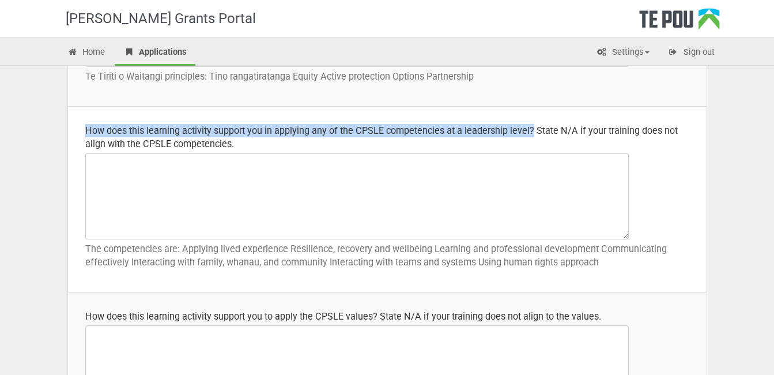
drag, startPoint x: 528, startPoint y: 129, endPoint x: 89, endPoint y: 122, distance: 439.4
click at [89, 122] on td "How does this learning activity support you in applying any of the CPSLE compet…" at bounding box center [387, 200] width 639 height 186
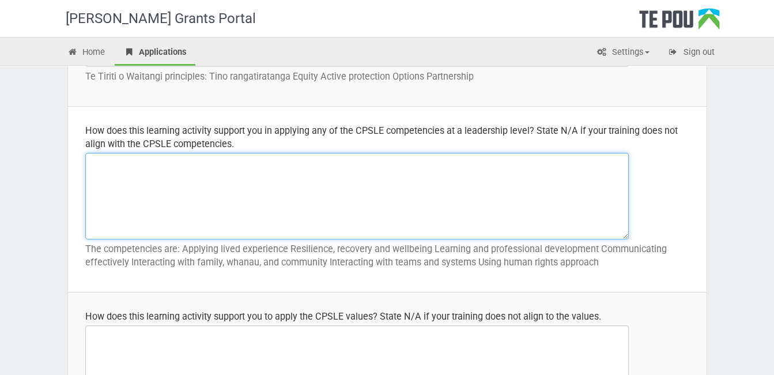
click at [137, 177] on textarea at bounding box center [357, 196] width 544 height 86
paste textarea "This learning activity directly supports my ability to apply the Peer, Lived Ex…"
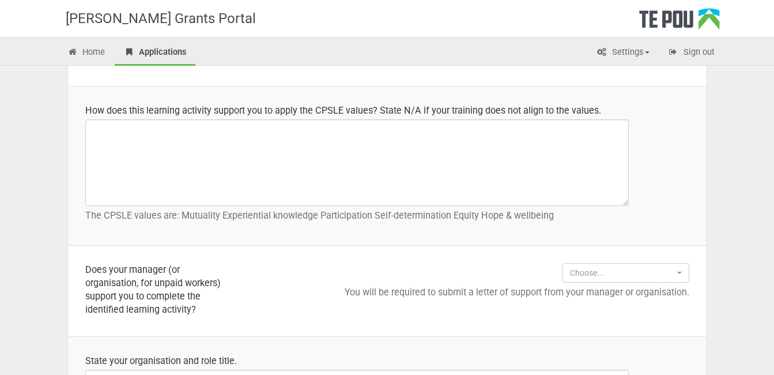
scroll to position [813, 0]
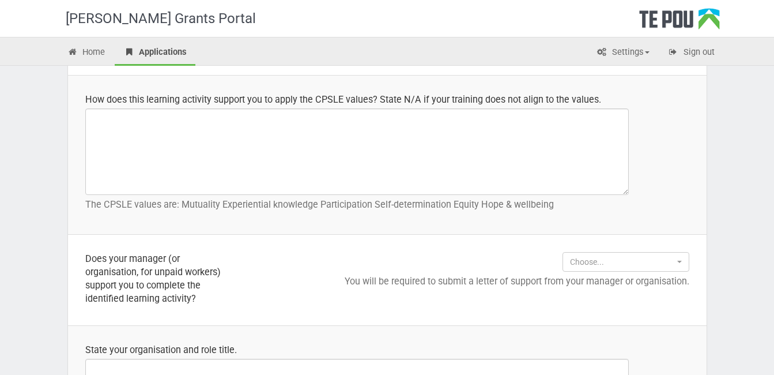
type textarea "This learning activity directly supports my ability to apply the Peer, Lived Ex…"
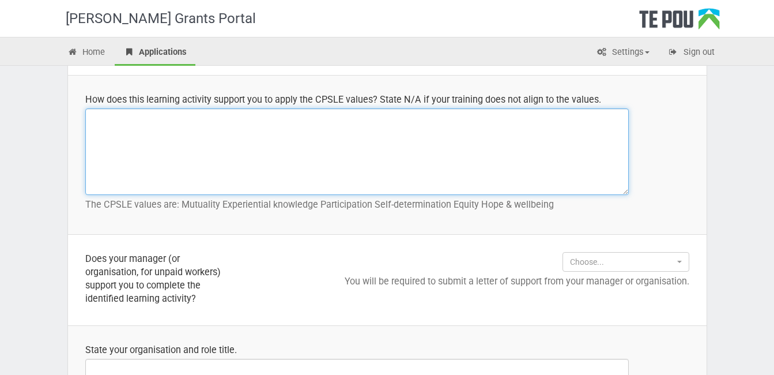
click at [149, 131] on textarea at bounding box center [357, 151] width 544 height 86
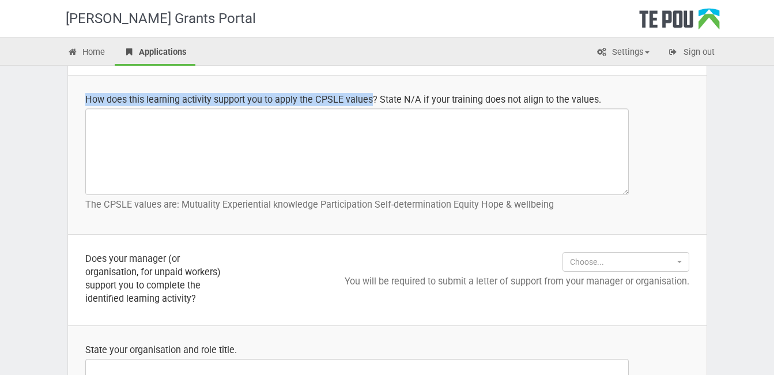
drag, startPoint x: 86, startPoint y: 97, endPoint x: 373, endPoint y: 101, distance: 286.6
click at [373, 101] on div "How does this learning activity support you to apply the CPSLE values? State N/…" at bounding box center [387, 99] width 604 height 13
copy div "How does this learning activity support you to apply the CPSLE values"
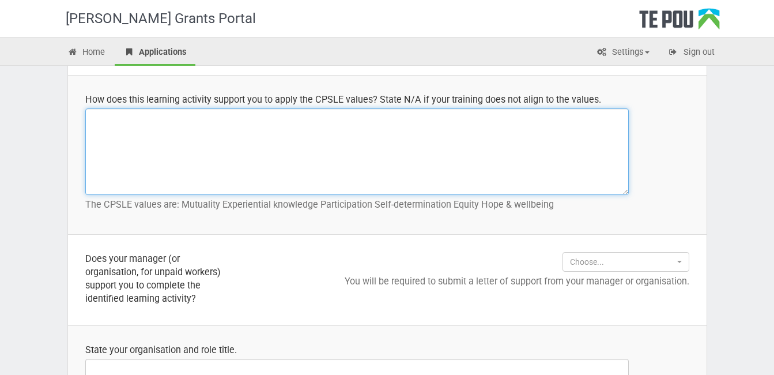
click at [212, 133] on textarea at bounding box center [357, 151] width 544 height 86
paste textarea "This learning activity will strengthen my ability to apply the CPSLE values—suc…"
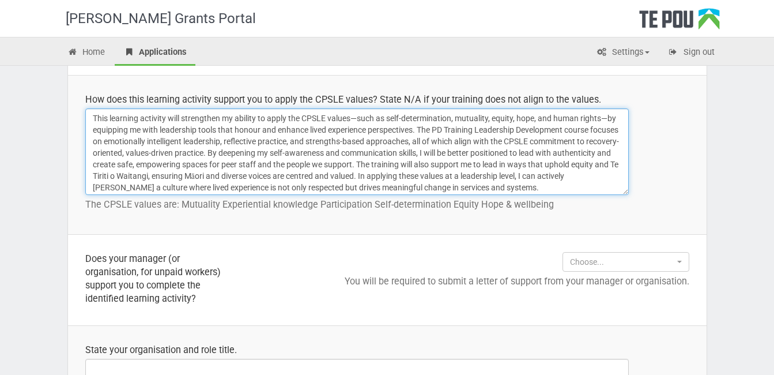
click at [358, 114] on textarea "This learning activity will strengthen my ability to apply the CPSLE values—suc…" at bounding box center [357, 151] width 544 height 86
click at [606, 116] on textarea "This learning activity will strengthen my ability to apply the CPSLE values, su…" at bounding box center [357, 151] width 544 height 86
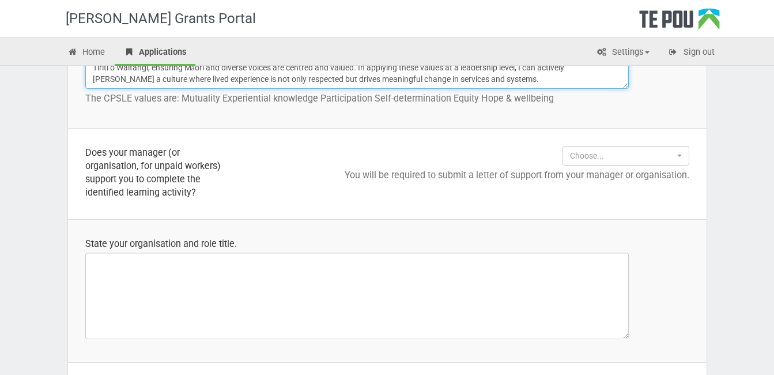
scroll to position [940, 0]
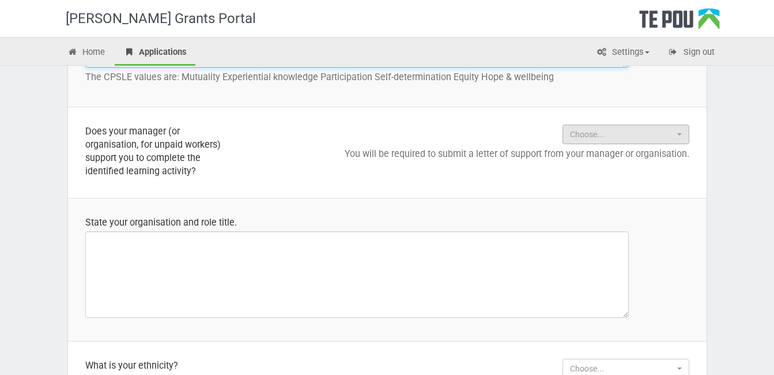
type textarea "This learning activity will strengthen my ability to apply the CPSLE values, su…"
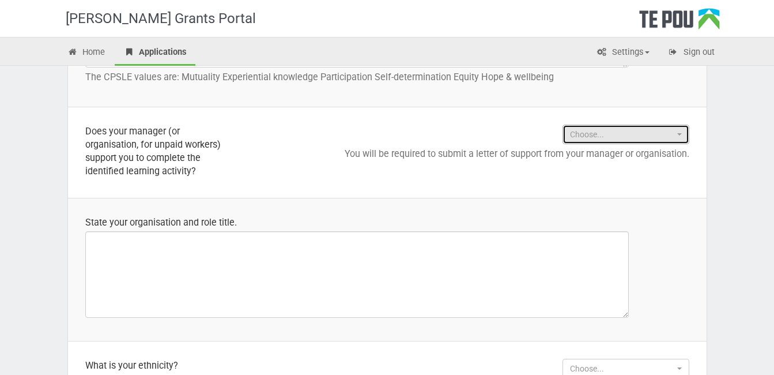
click at [626, 133] on span "Choose..." at bounding box center [622, 135] width 104 height 12
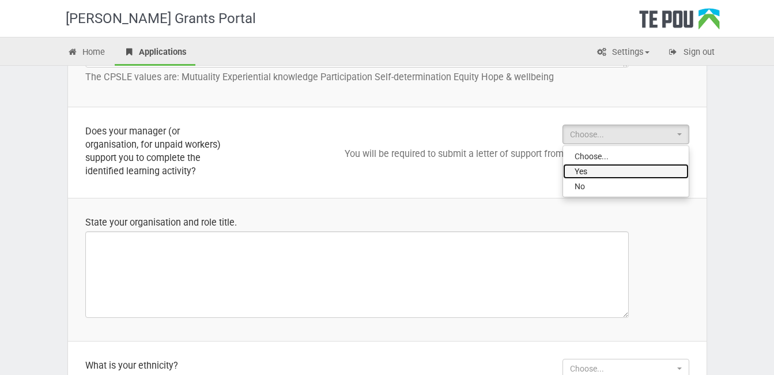
click at [610, 171] on link "Yes" at bounding box center [626, 171] width 126 height 15
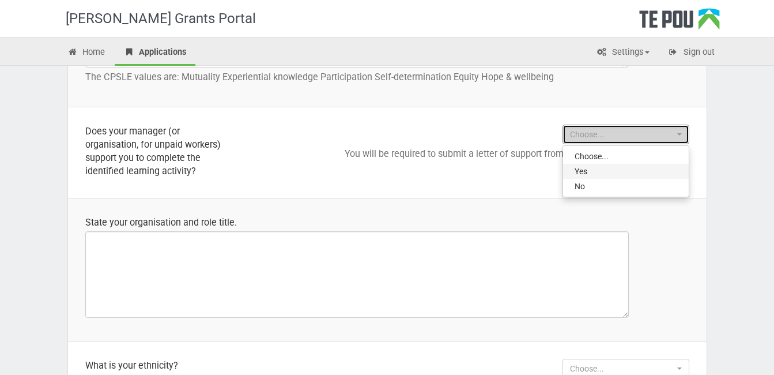
select select "Yes"
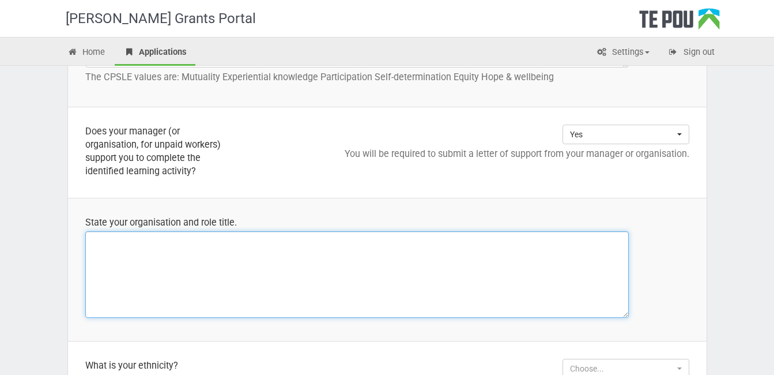
click at [300, 251] on textarea at bounding box center [357, 274] width 544 height 86
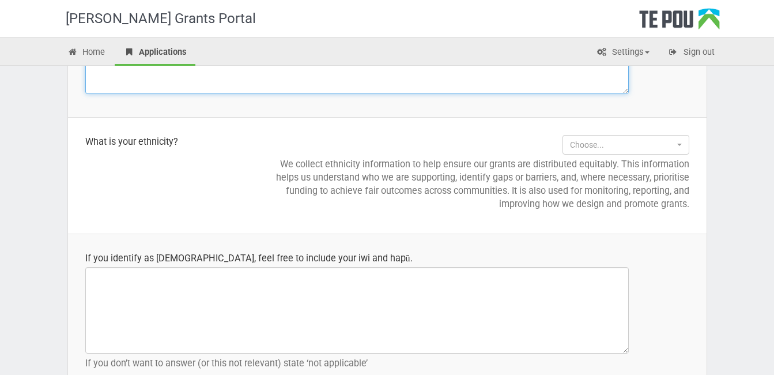
scroll to position [1167, 0]
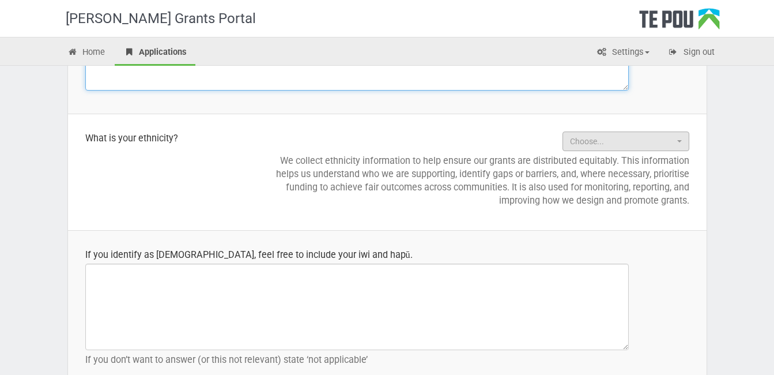
type textarea "Balance Aotearoa General Manager"
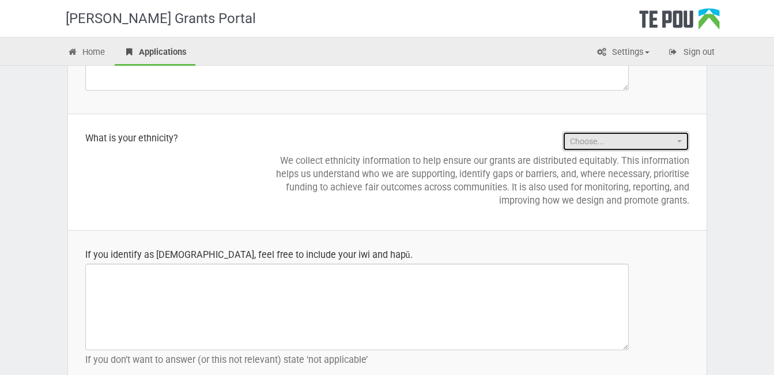
click at [669, 138] on span "Choose..." at bounding box center [622, 141] width 104 height 12
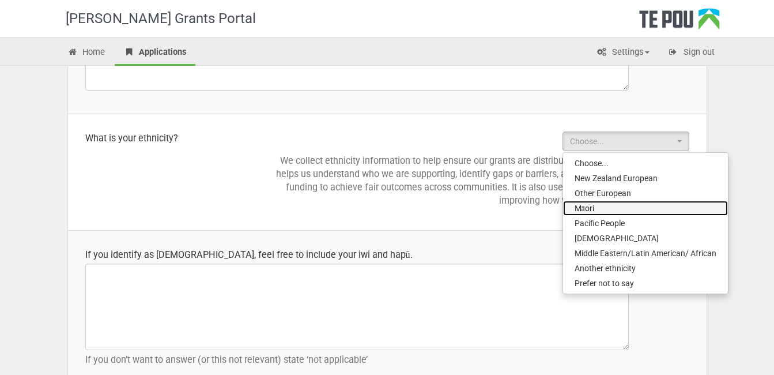
click at [641, 209] on link "Māori" at bounding box center [645, 208] width 165 height 15
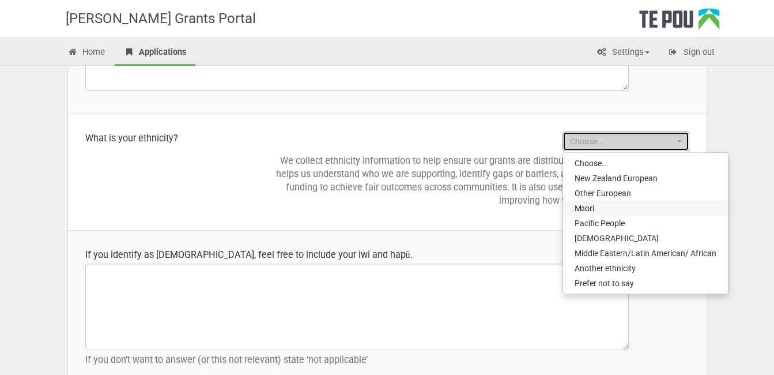
select select "Māori"
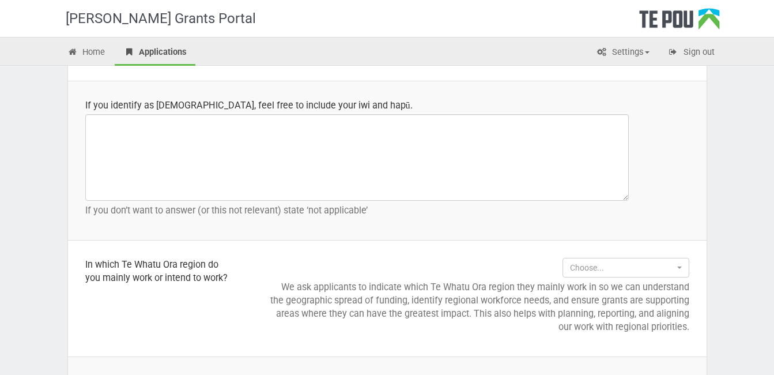
scroll to position [1320, 0]
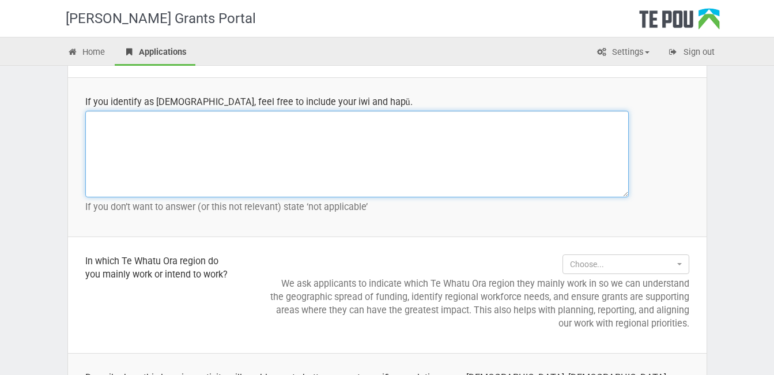
click at [189, 125] on textarea at bounding box center [357, 154] width 544 height 86
click at [272, 118] on textarea "Waitaha, Ngati Maniapoto, Tuhoe and Irish" at bounding box center [357, 154] width 544 height 86
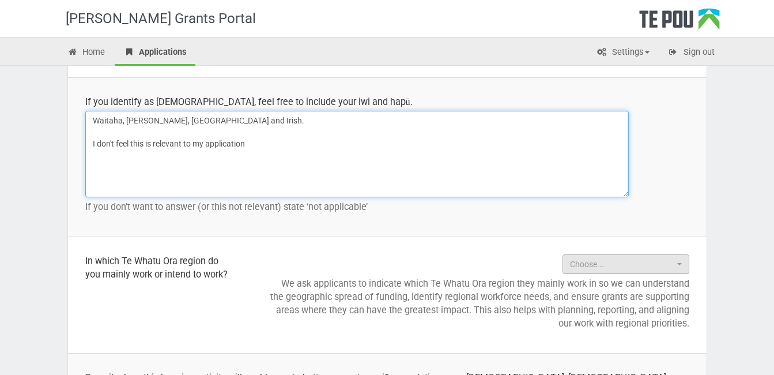
type textarea "Waitaha, Ngati Maniapoto, Tuhoe and Irish. I don't feel this is relevant to my …"
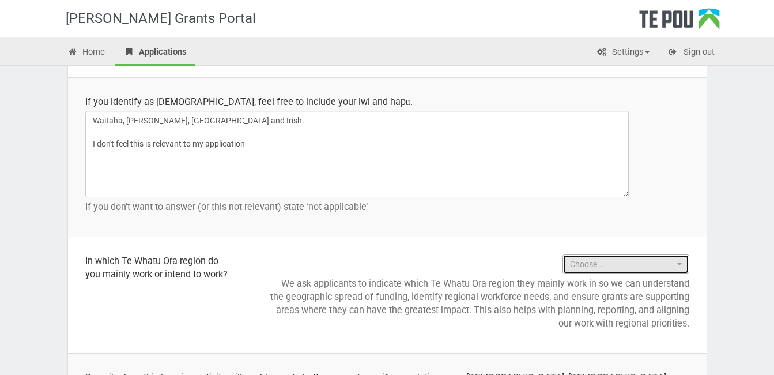
click at [662, 259] on span "Choose..." at bounding box center [622, 264] width 104 height 12
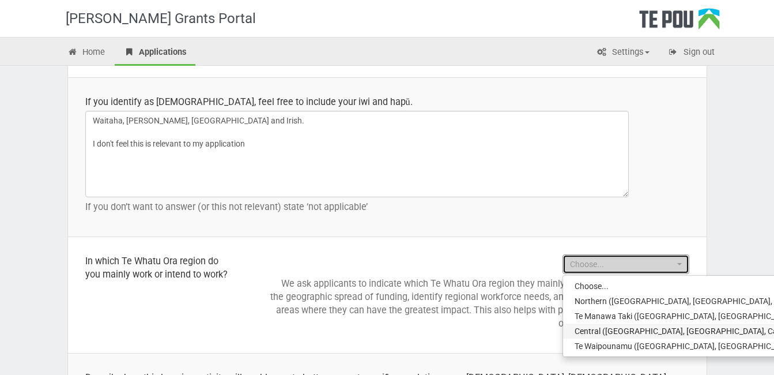
select select "Central (Mid Central, Wanganui, Capital and Coast/Hutt Valley, Hawkes Bay and W…"
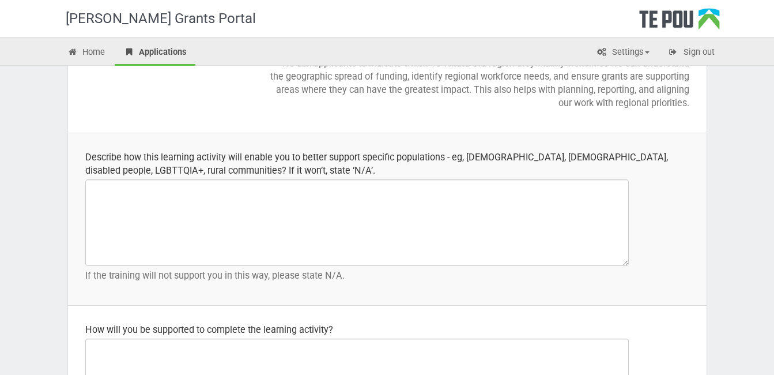
scroll to position [1544, 0]
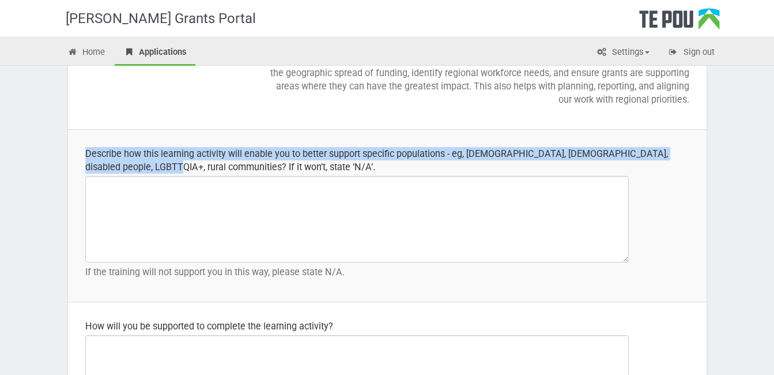
drag, startPoint x: 84, startPoint y: 150, endPoint x: 140, endPoint y: 167, distance: 58.4
click at [140, 167] on td "Describe how this learning activity will enable you to better support specific …" at bounding box center [387, 216] width 639 height 172
copy div "Describe how this learning activity will enable you to better support specific …"
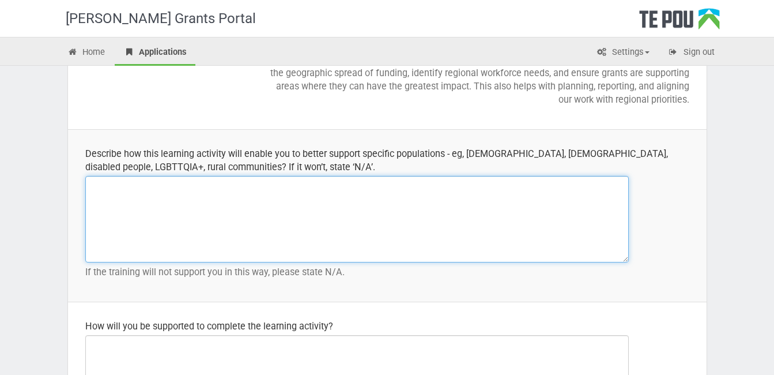
click at [144, 189] on textarea at bounding box center [357, 219] width 544 height 86
paste textarea "This learning activity will enhance my ability to lead and support services tha…"
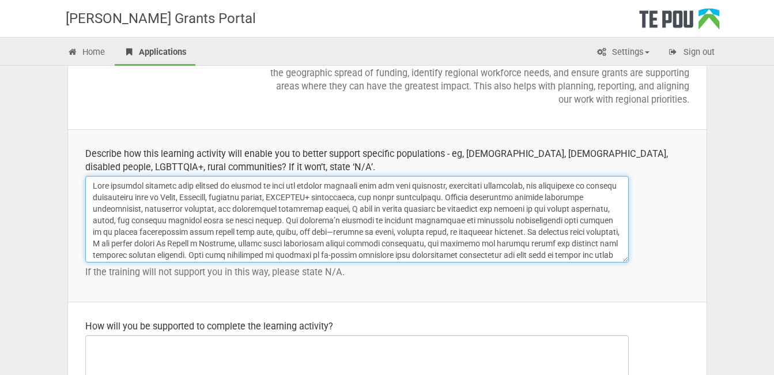
scroll to position [10, 0]
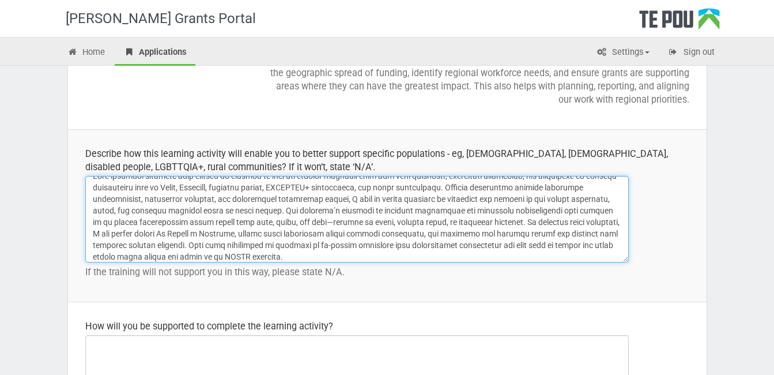
click at [312, 220] on textarea at bounding box center [357, 219] width 544 height 86
click at [421, 221] on textarea at bounding box center [357, 219] width 544 height 86
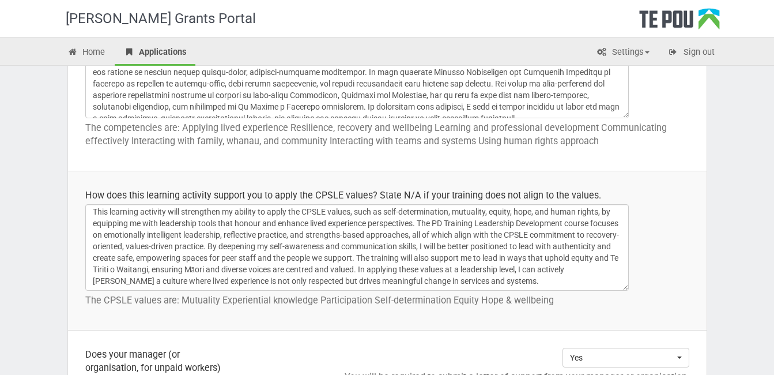
scroll to position [731, 0]
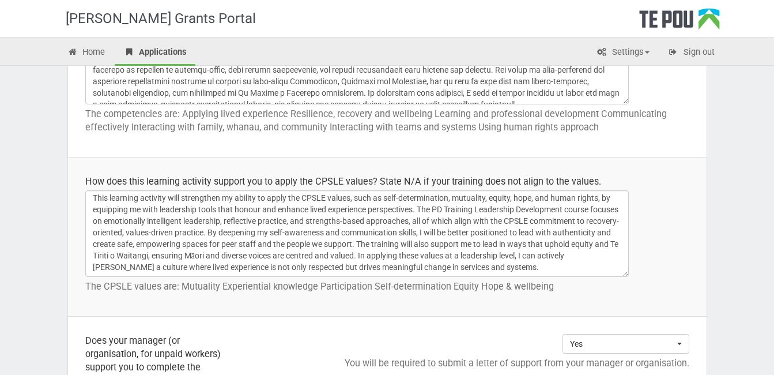
type textarea "This learning activity will enhance my ability to lead and support services tha…"
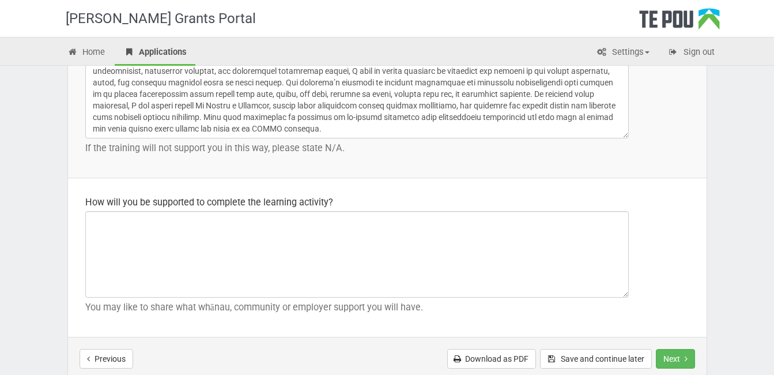
scroll to position [1675, 0]
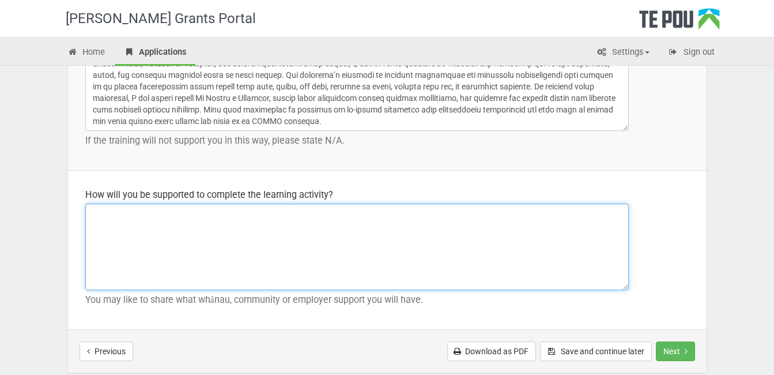
click at [172, 219] on textarea at bounding box center [357, 247] width 544 height 86
type textarea "M"
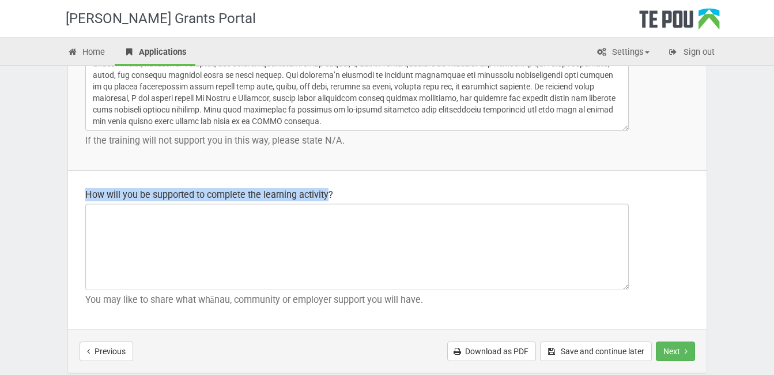
drag, startPoint x: 329, startPoint y: 194, endPoint x: 82, endPoint y: 194, distance: 246.8
click at [82, 194] on td "How will you be supported to complete the learning activity? You may like to sh…" at bounding box center [387, 250] width 639 height 159
copy div "How will you be supported to complete the learning activity"
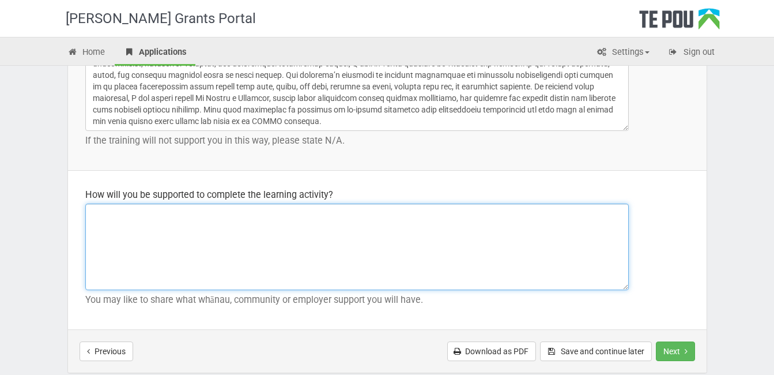
click at [192, 223] on textarea at bounding box center [357, 247] width 544 height 86
paste textarea "I will be well supported to complete this learning activity by both my manager …"
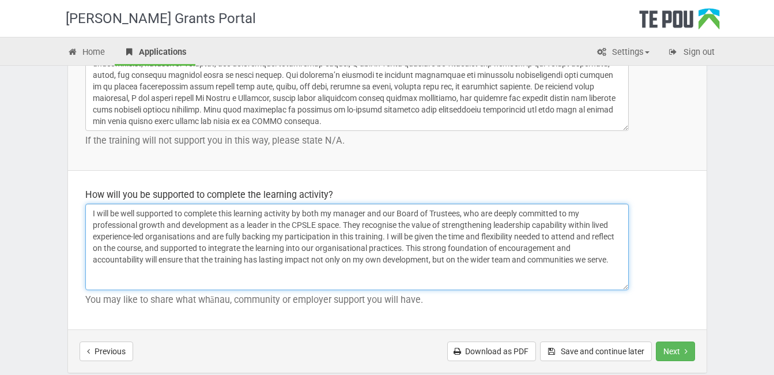
scroll to position [1771, 0]
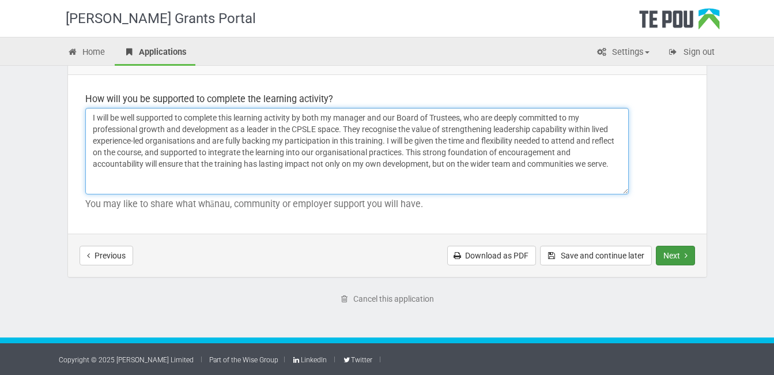
type textarea "I will be well supported to complete this learning activity by both my manager …"
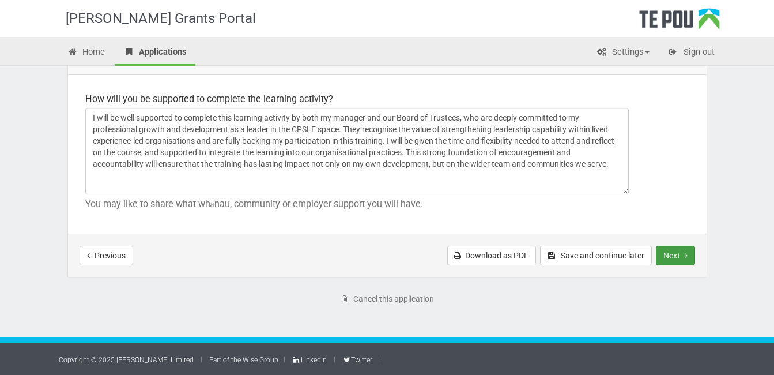
click at [685, 256] on icon "Next step" at bounding box center [686, 255] width 3 height 8
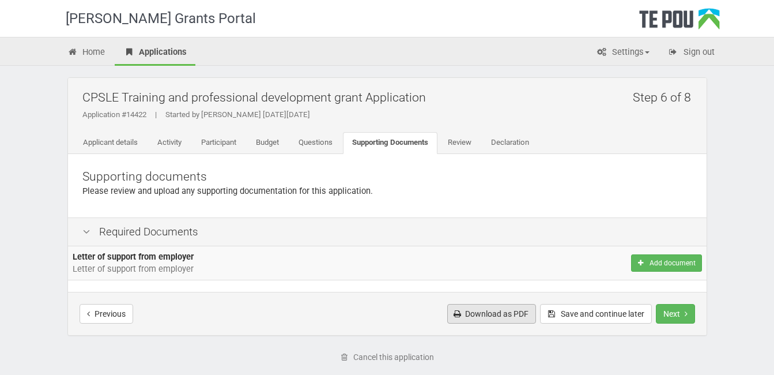
click at [517, 318] on link "Download as PDF" at bounding box center [491, 314] width 89 height 20
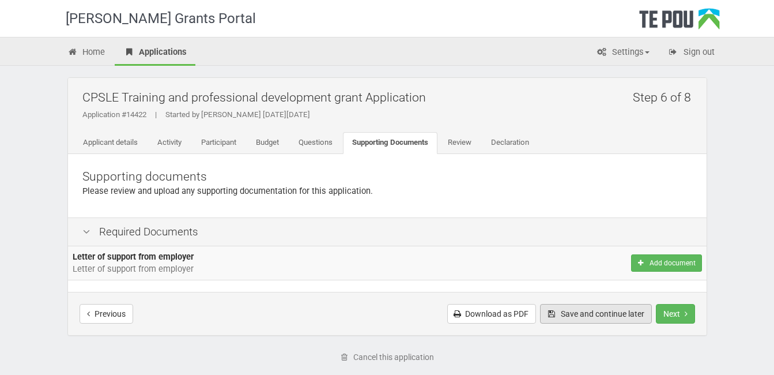
click at [571, 317] on button "Save and continue later" at bounding box center [596, 314] width 112 height 20
